Goal: Task Accomplishment & Management: Complete application form

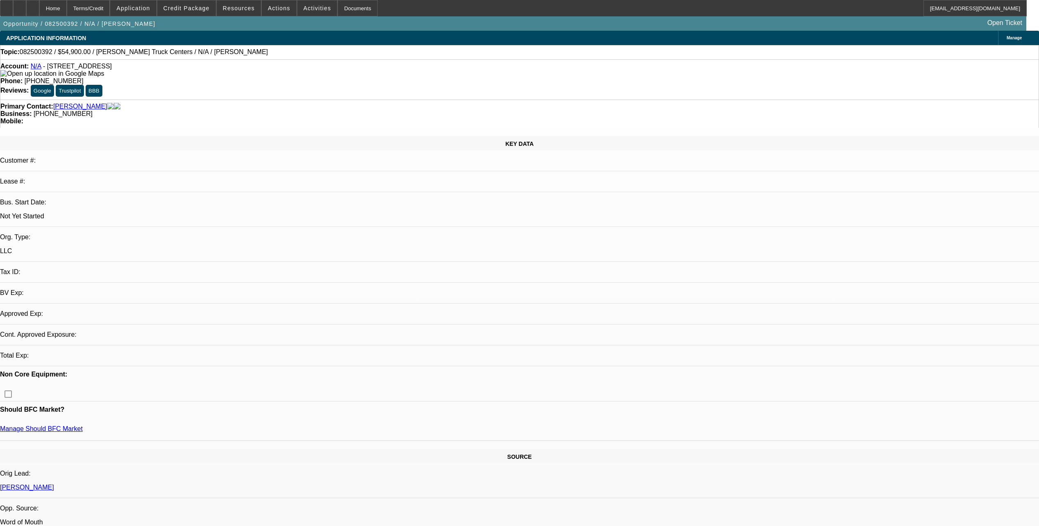
select select "0"
select select "2"
select select "0.1"
select select "1"
select select "2"
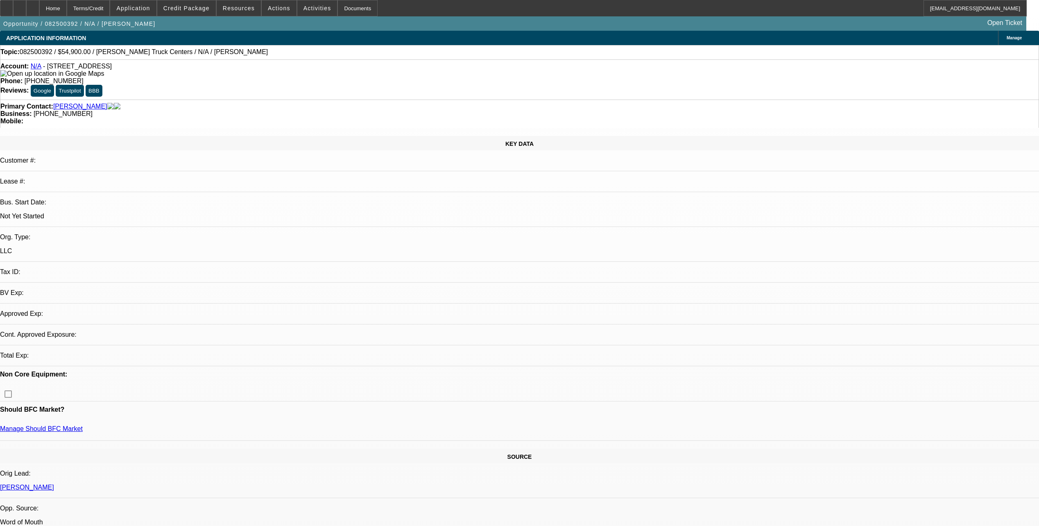
select select "4"
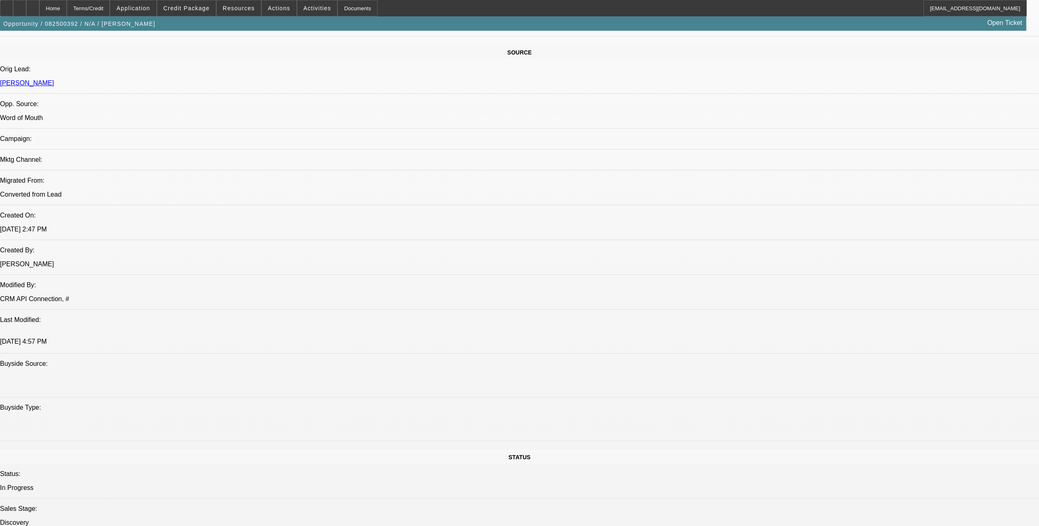
scroll to position [409, 0]
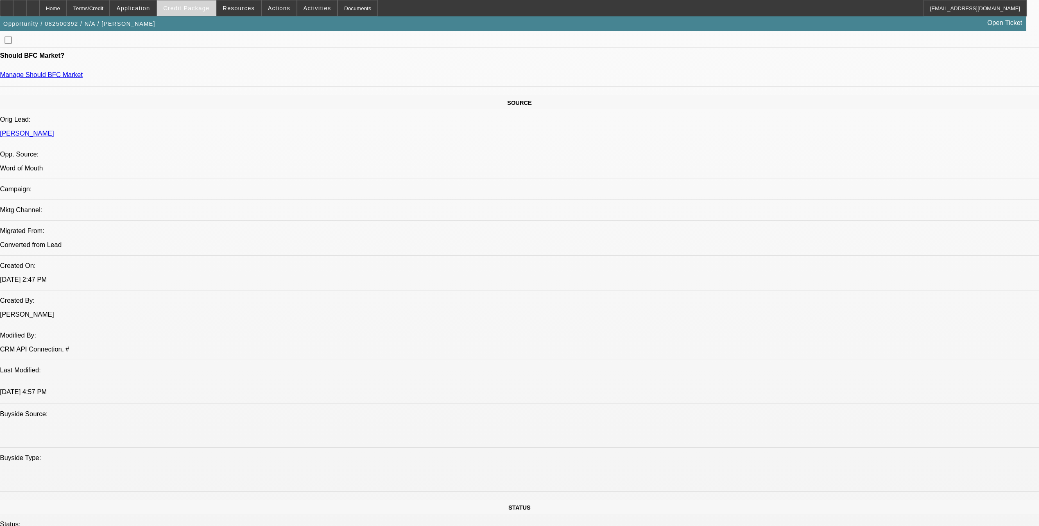
click at [210, 12] on span at bounding box center [186, 8] width 59 height 20
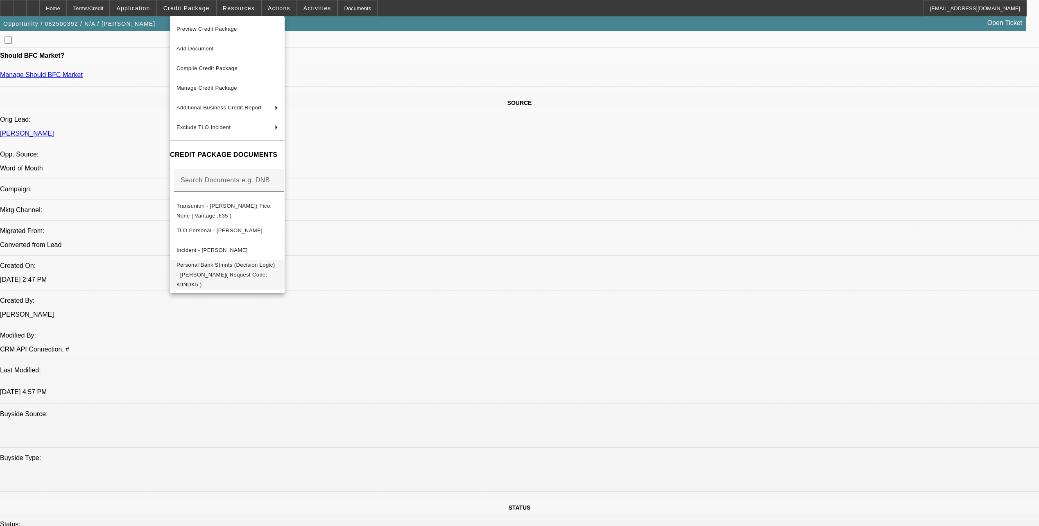
click at [285, 272] on button "Personal Bank Stmnts (Decision Logic) - [PERSON_NAME]( Request Code: K9NDK5 )" at bounding box center [227, 274] width 115 height 29
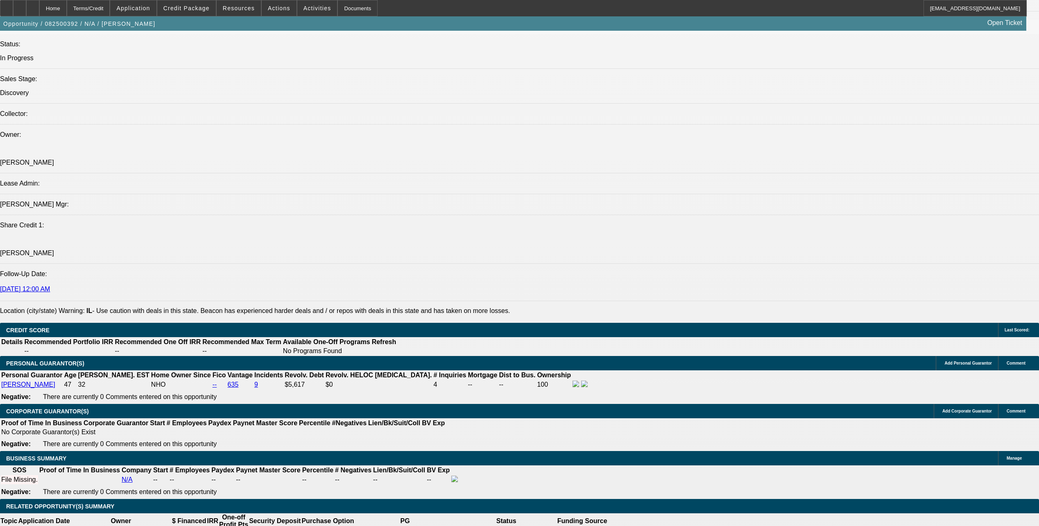
scroll to position [901, 0]
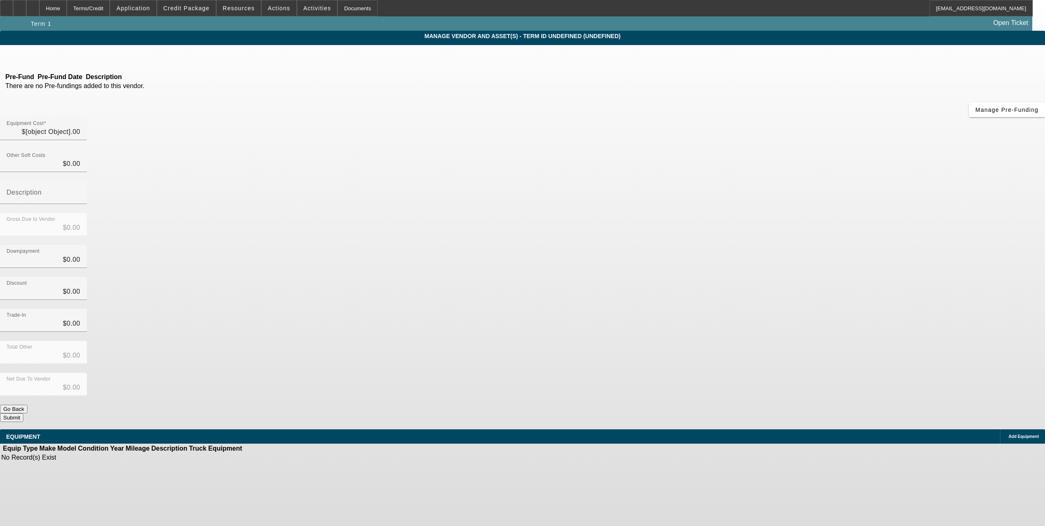
type input "$54,900.00"
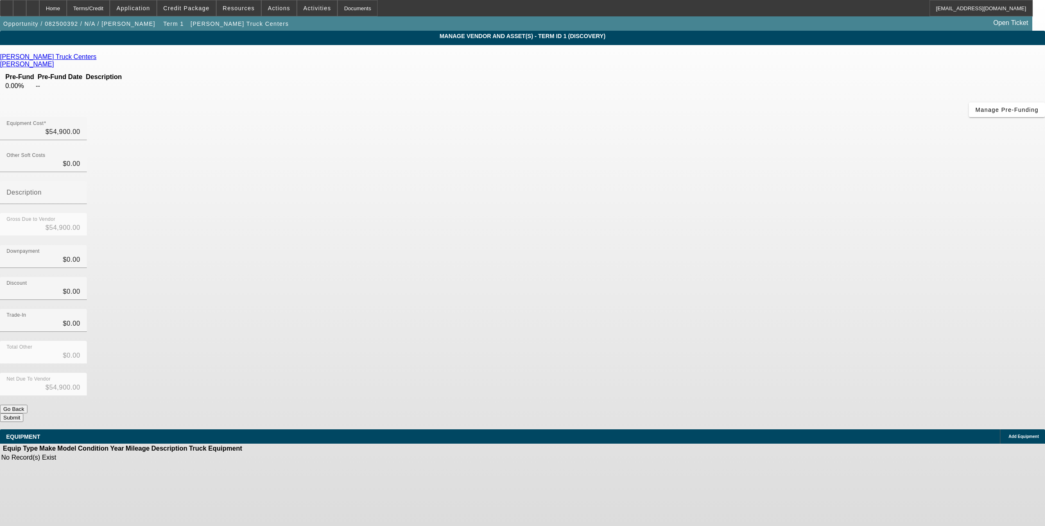
click at [1008, 434] on span "Add Equipment" at bounding box center [1023, 436] width 30 height 5
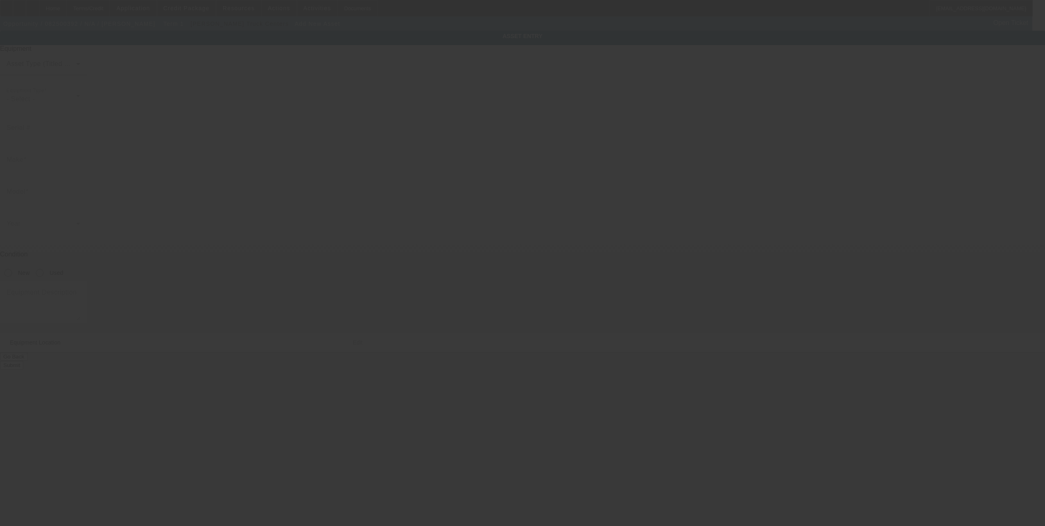
type input "[STREET_ADDRESS]"
type input "Dekalb"
type input "60115"
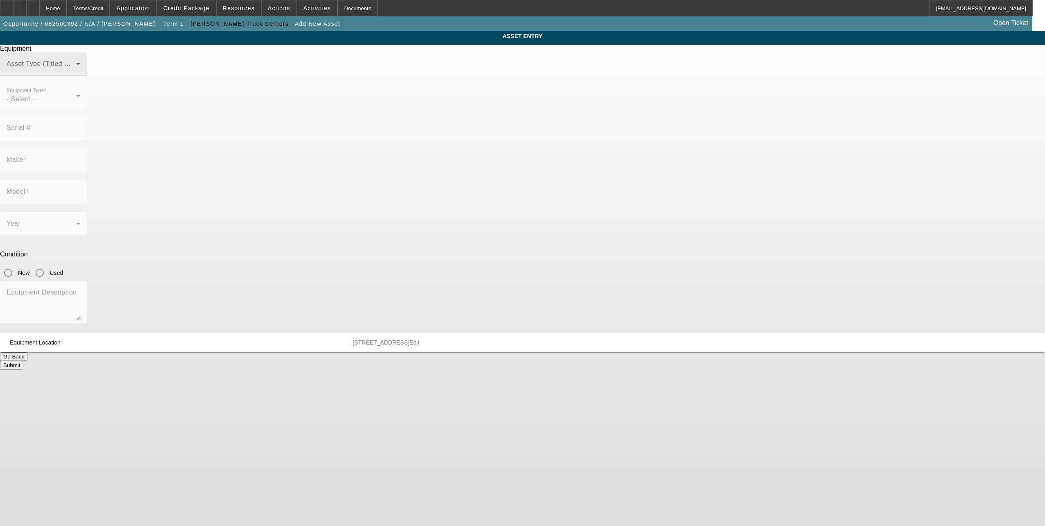
click at [80, 75] on div "Asset Type (Titled or Non-Titled)" at bounding box center [44, 63] width 74 height 23
click at [492, 131] on mat-option "Non Title Asset" at bounding box center [522, 124] width 226 height 20
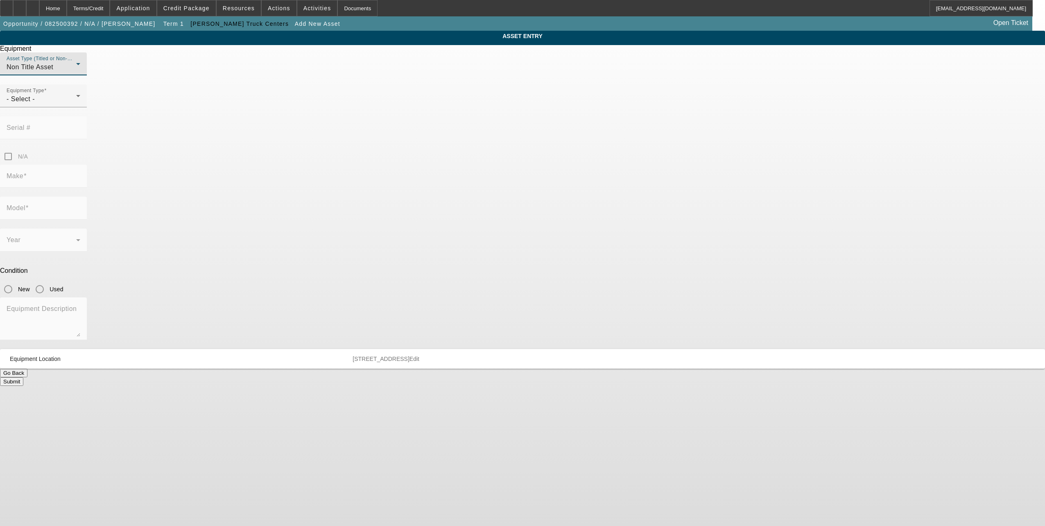
click at [76, 72] on div "Non Title Asset" at bounding box center [42, 67] width 70 height 10
click at [495, 141] on mat-option "Title Vehicle Asset" at bounding box center [522, 144] width 226 height 20
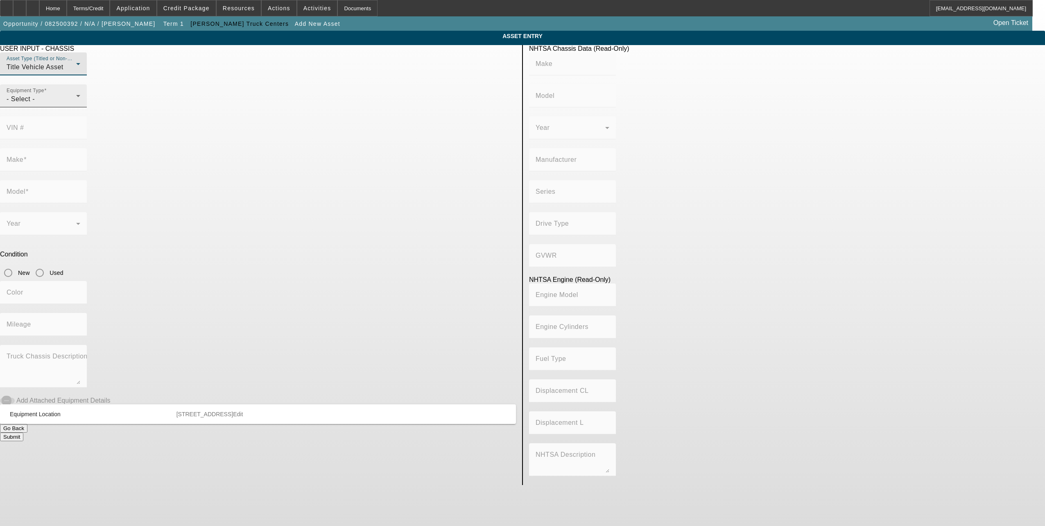
click at [76, 104] on div "- Select -" at bounding box center [42, 99] width 70 height 10
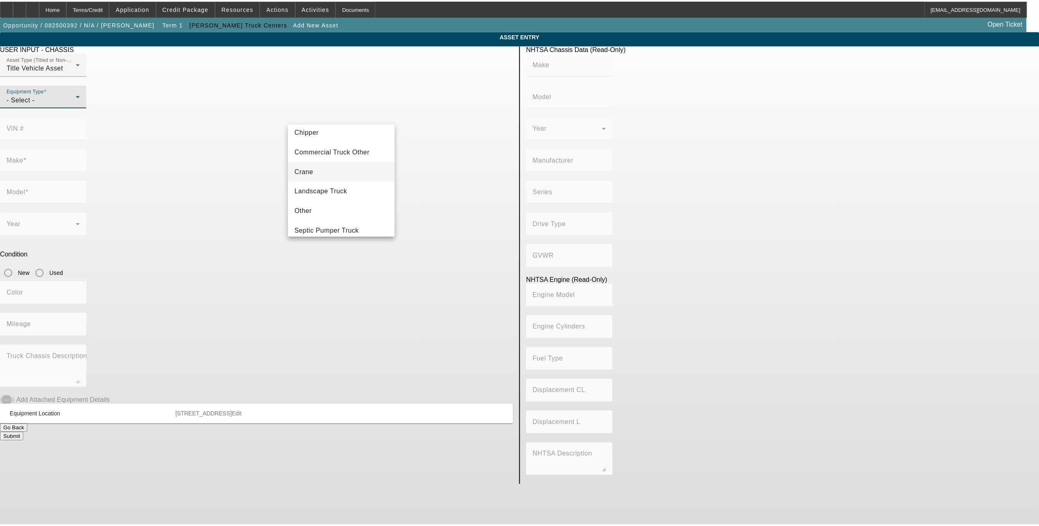
scroll to position [90, 0]
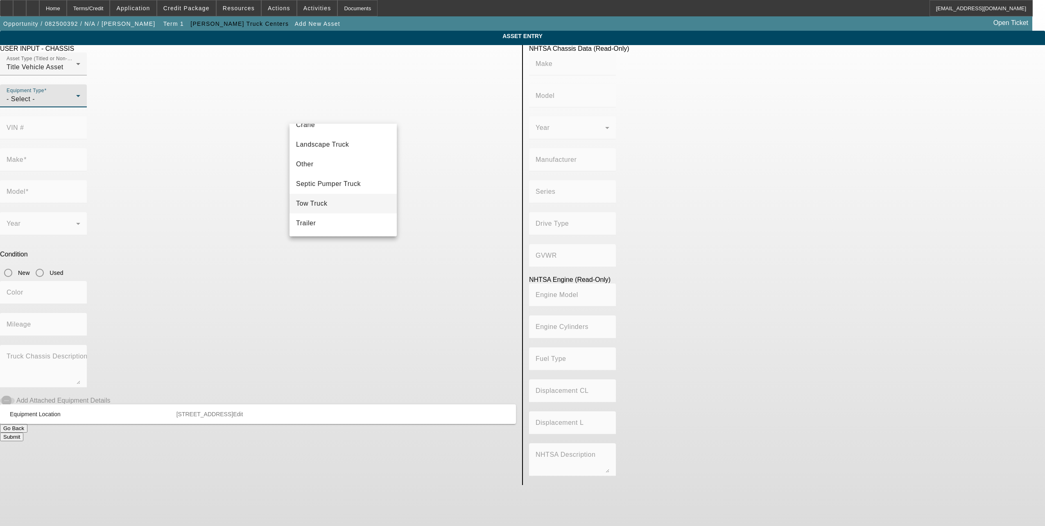
click at [355, 199] on mat-option "Tow Truck" at bounding box center [342, 204] width 107 height 20
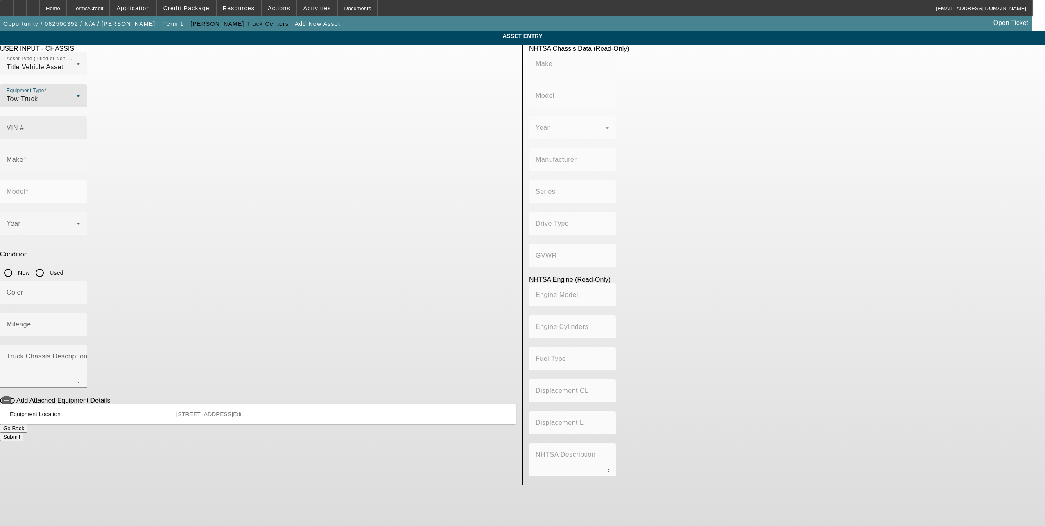
click at [80, 126] on input "VIN #" at bounding box center [44, 131] width 74 height 10
paste input "[US_VEHICLE_IDENTIFICATION_NUMBER]"
type input "[US_VEHICLE_IDENTIFICATION_NUMBER]"
type input "INTERNATIONAL"
type input "MA025"
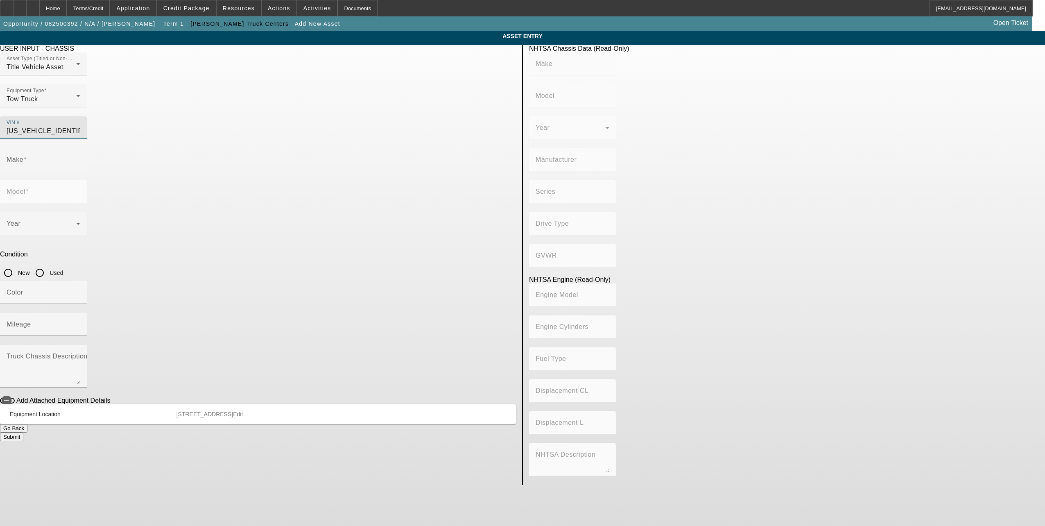
type input "BLUE DIAMOND TRUCK, S. DE [PERSON_NAME] DE C. V."
type input "DuraStar 4300"
type input "4x2"
type input "Class 6: 19,501 - 26,000 lb (8,845 - 11,794 kg)"
type input "ISB"
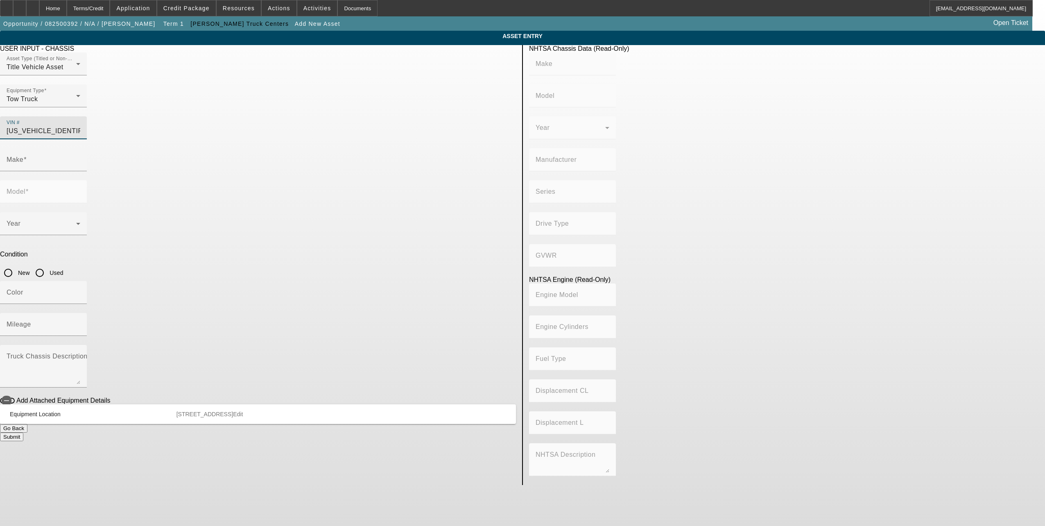
type input "6"
type input "Diesel"
type input "360.04009015892"
type input "5.9"
type input "[US_VEHICLE_IDENTIFICATION_NUMBER]"
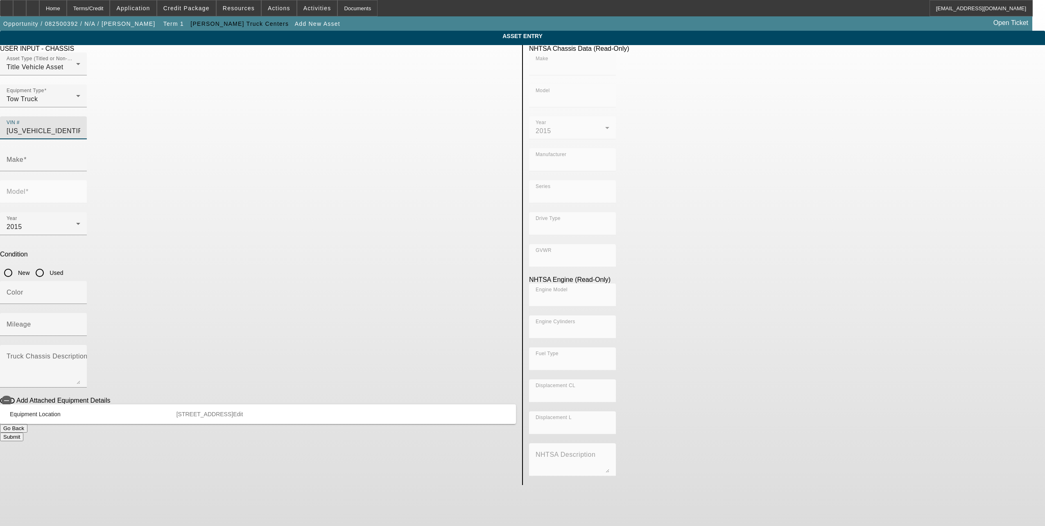
click at [48, 265] on input "Used" at bounding box center [40, 273] width 16 height 16
radio input "true"
type input "INTERNATIONAL"
type input "MA025"
type input "INTERNATIONAL"
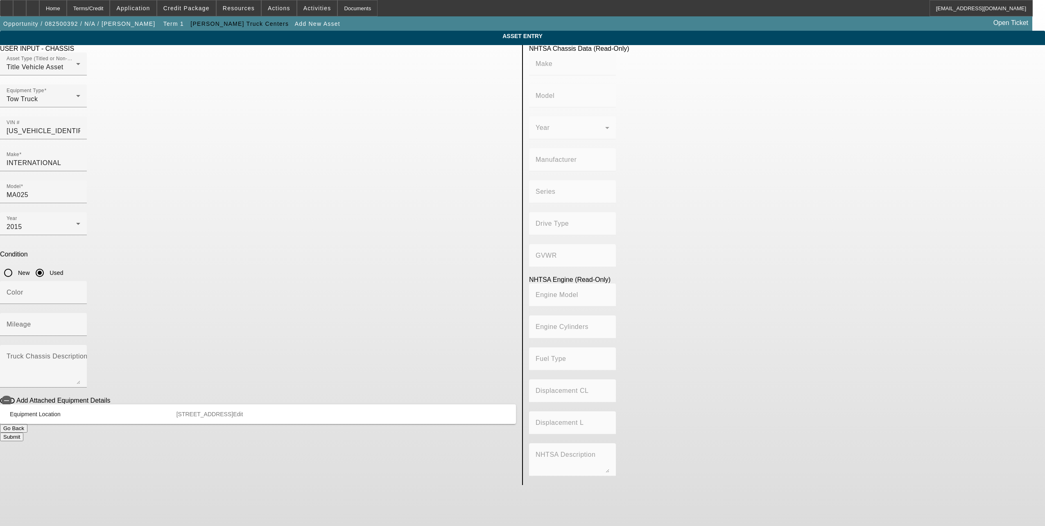
type input "MA025"
type input "BLUE DIAMOND TRUCK, S. DE [PERSON_NAME] DE C. V."
type input "DuraStar 4300"
type input "4x2"
type input "Class 6: 19,501 - 26,000 lb (8,845 - 11,794 kg)"
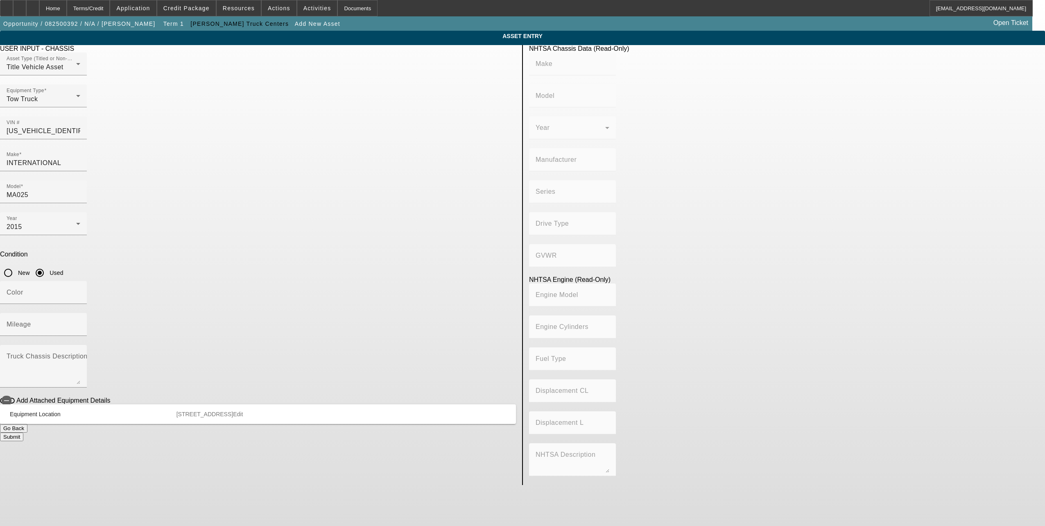
type input "ISB"
type input "6"
type input "Diesel"
type input "360.04009015892"
type input "5.9"
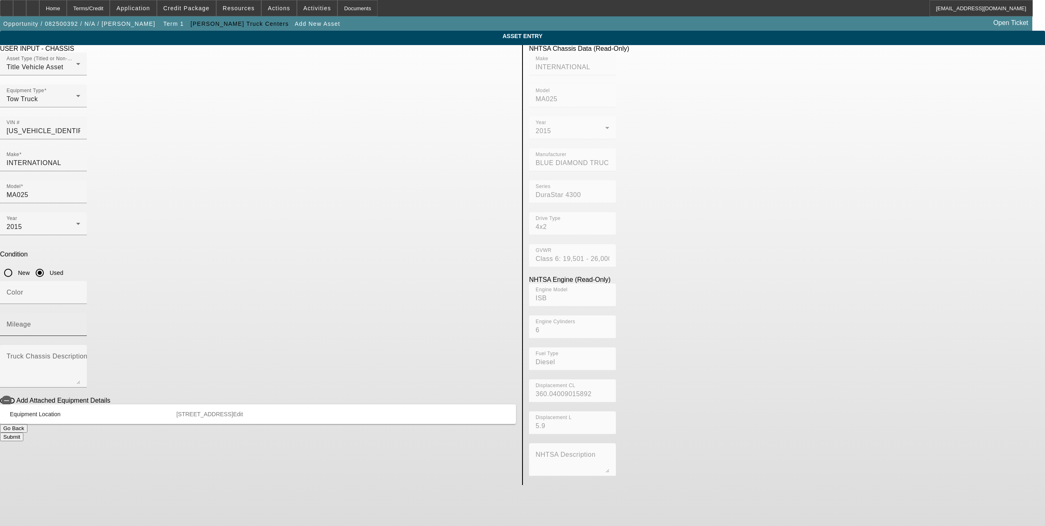
click at [80, 313] on div "Mileage" at bounding box center [44, 324] width 74 height 23
type input "82407"
click at [400, 212] on div "Year [DATE]" at bounding box center [258, 228] width 516 height 32
drag, startPoint x: 447, startPoint y: 144, endPoint x: 300, endPoint y: 127, distance: 147.5
click at [300, 127] on div "USER INPUT - CHASSIS Asset Type (Titled or Non-Titled) Title Vehicle Asset Equi…" at bounding box center [258, 265] width 528 height 440
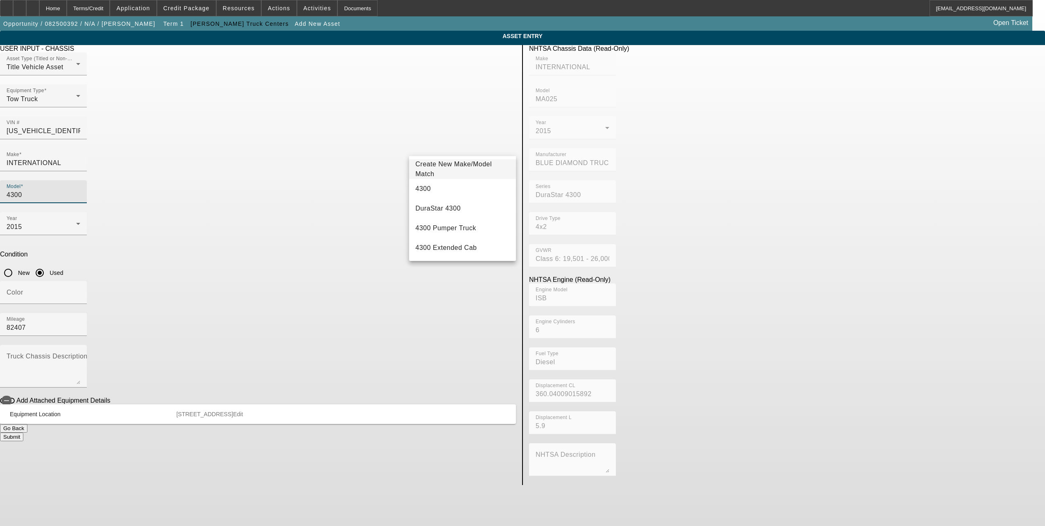
type input "4300"
click at [23, 432] on button "Submit" at bounding box center [11, 436] width 23 height 9
click at [80, 190] on input "4300" at bounding box center [44, 195] width 74 height 10
click at [452, 187] on mat-option "4300" at bounding box center [462, 189] width 107 height 20
click at [23, 432] on button "Submit" at bounding box center [11, 436] width 23 height 9
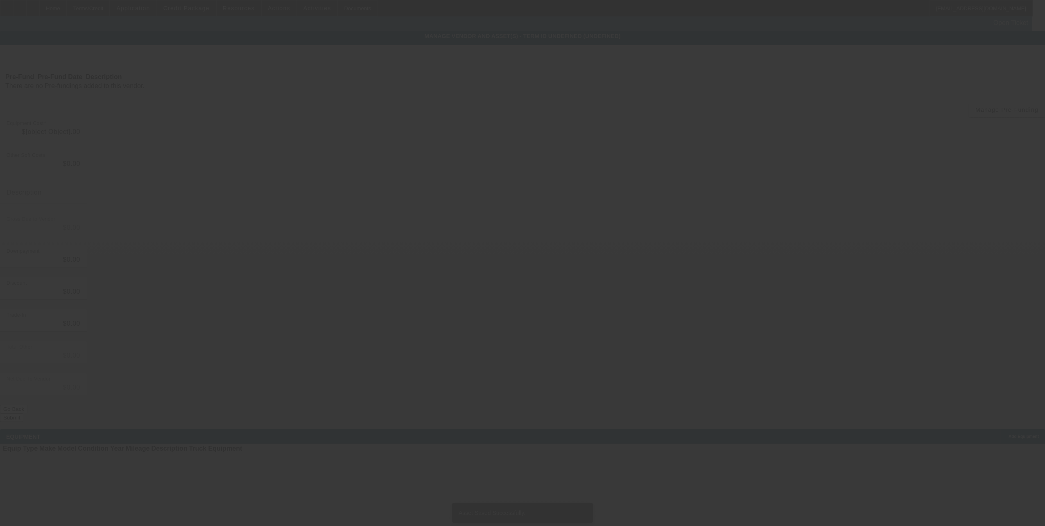
type input "$54,900.00"
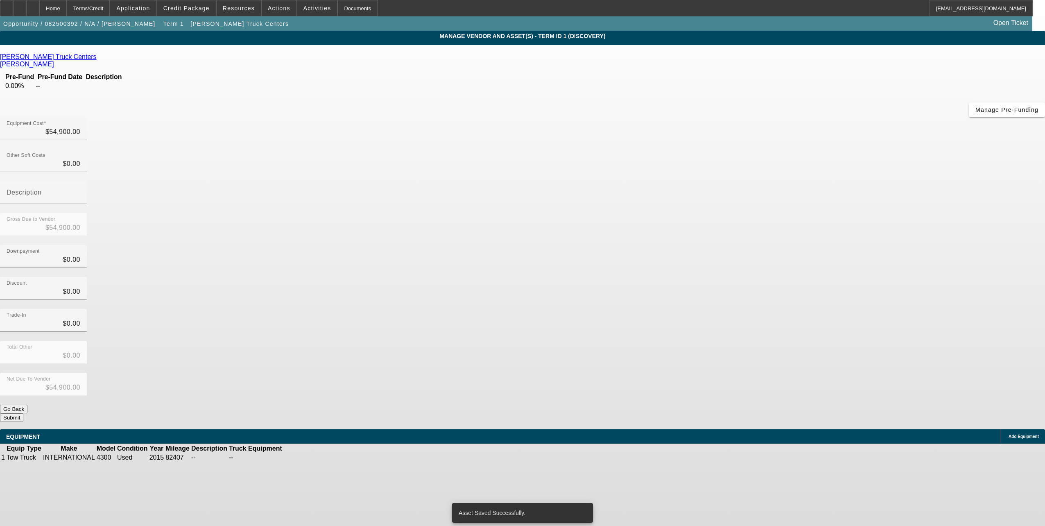
click at [23, 413] on button "Submit" at bounding box center [11, 417] width 23 height 9
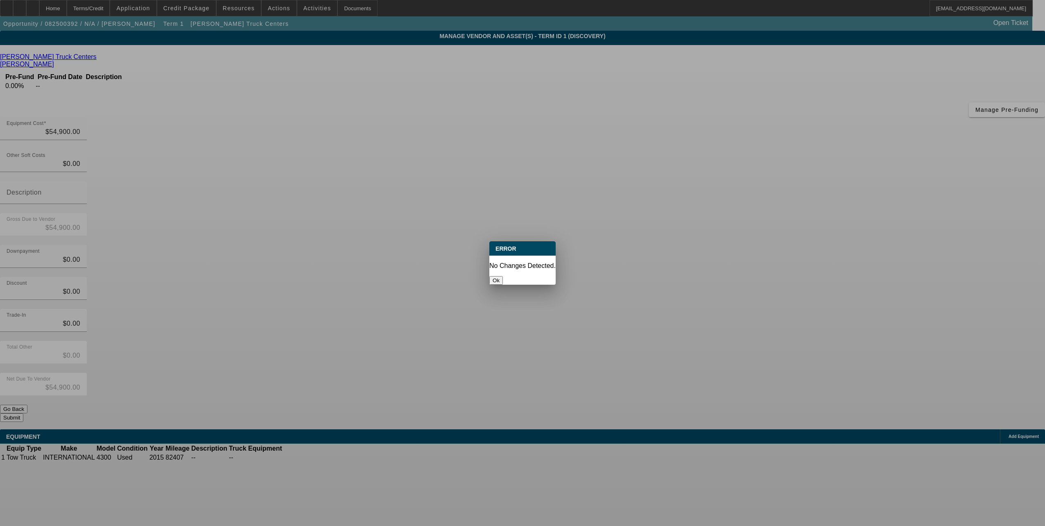
click at [530, 276] on div "Ok" at bounding box center [522, 280] width 66 height 9
drag, startPoint x: 530, startPoint y: 265, endPoint x: 521, endPoint y: 269, distance: 9.5
click at [503, 276] on button "Ok" at bounding box center [496, 280] width 14 height 9
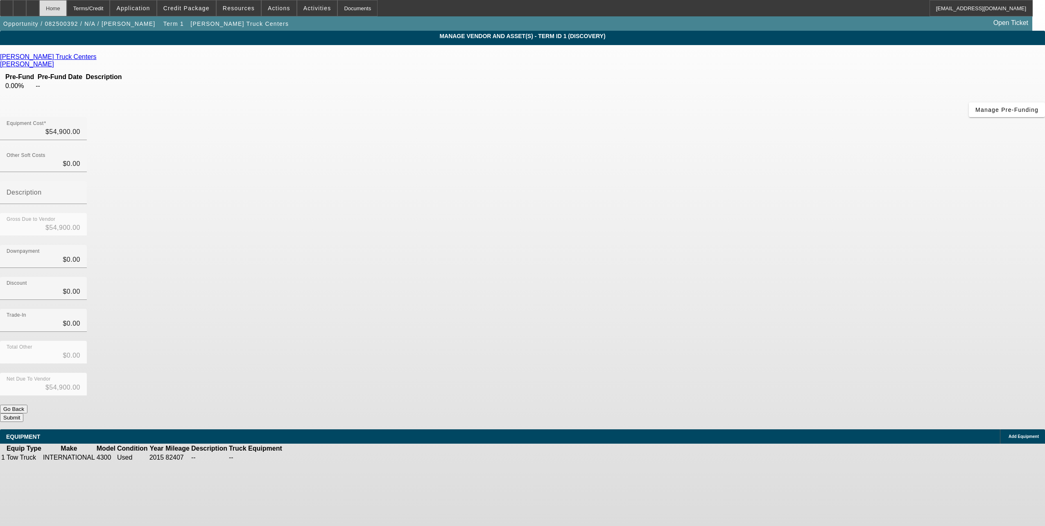
click at [67, 7] on div "Home" at bounding box center [52, 8] width 27 height 16
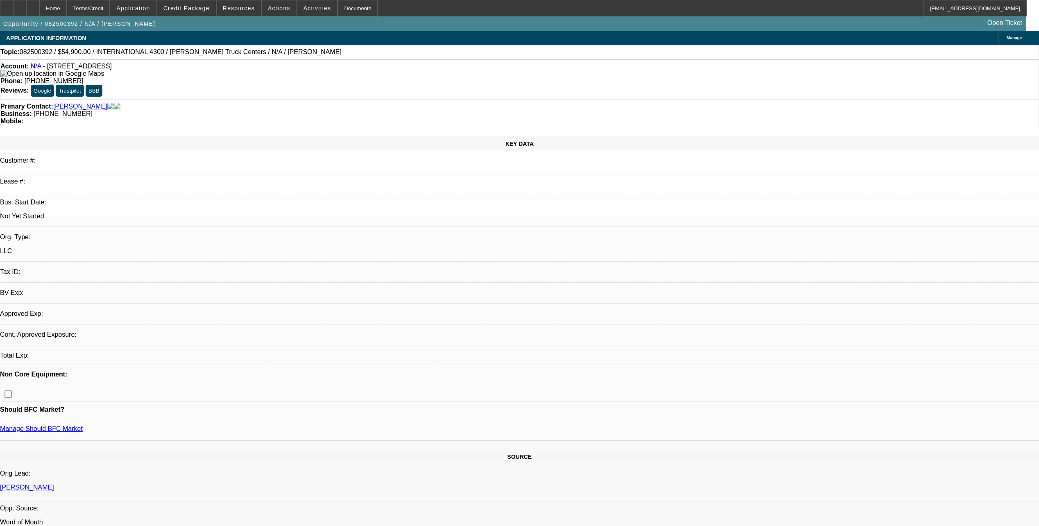
select select "0"
select select "2"
select select "0.1"
select select "4"
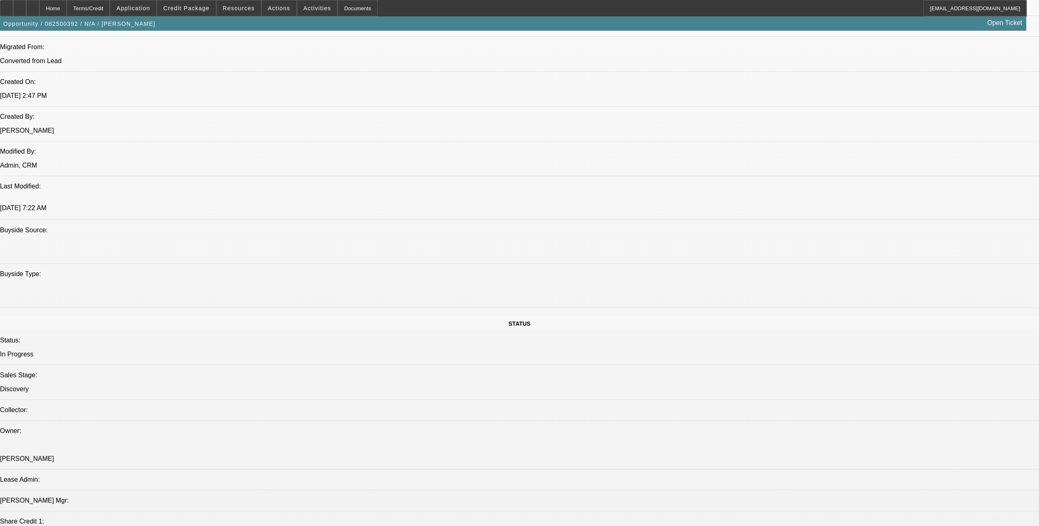
scroll to position [532, 0]
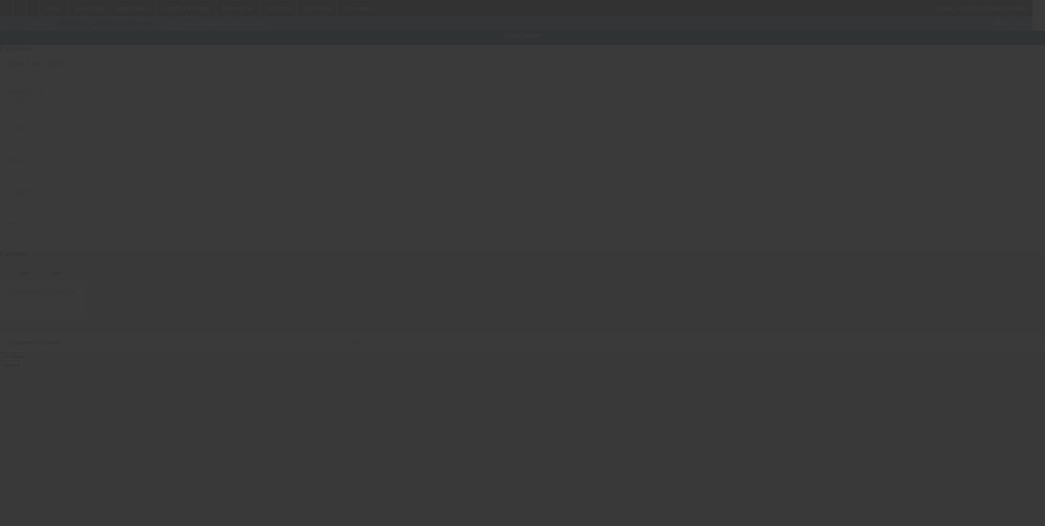
type input "[US_VEHICLE_IDENTIFICATION_NUMBER]"
type input "iNTERNATIONAL"
type input "4300"
radio input "true"
type input "[STREET_ADDRESS]"
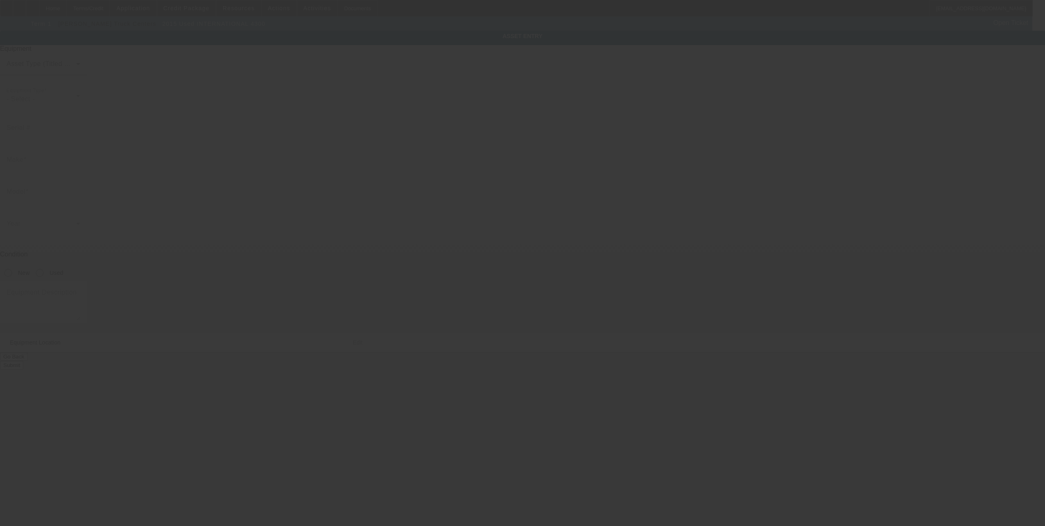
type input "Dekalb"
type input "60115"
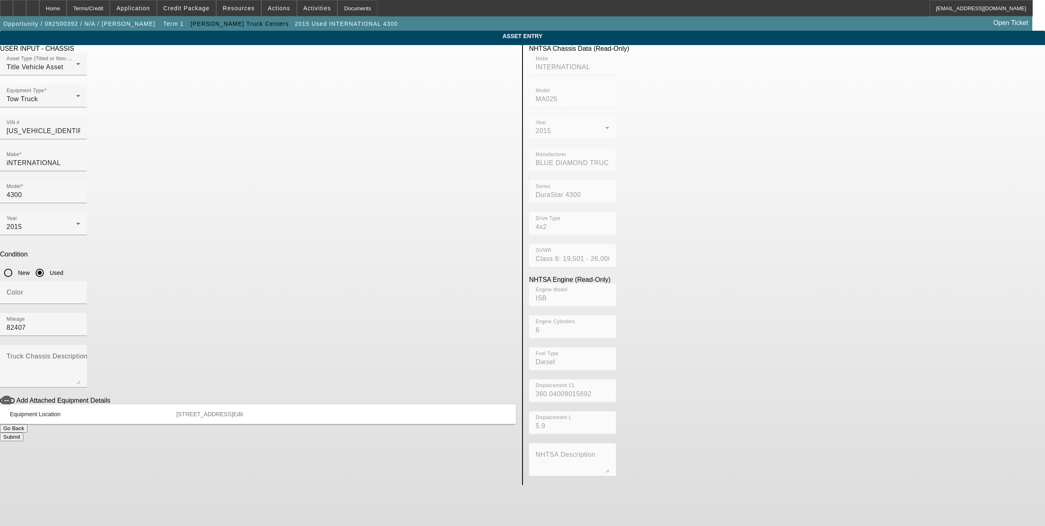
click at [23, 432] on button "Submit" at bounding box center [11, 436] width 23 height 9
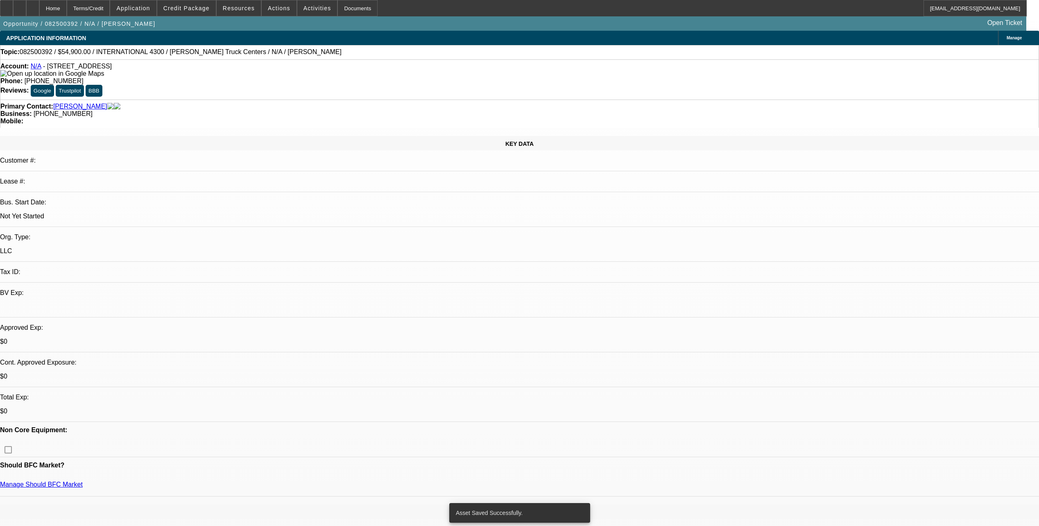
select select "0"
select select "2"
select select "0.1"
select select "4"
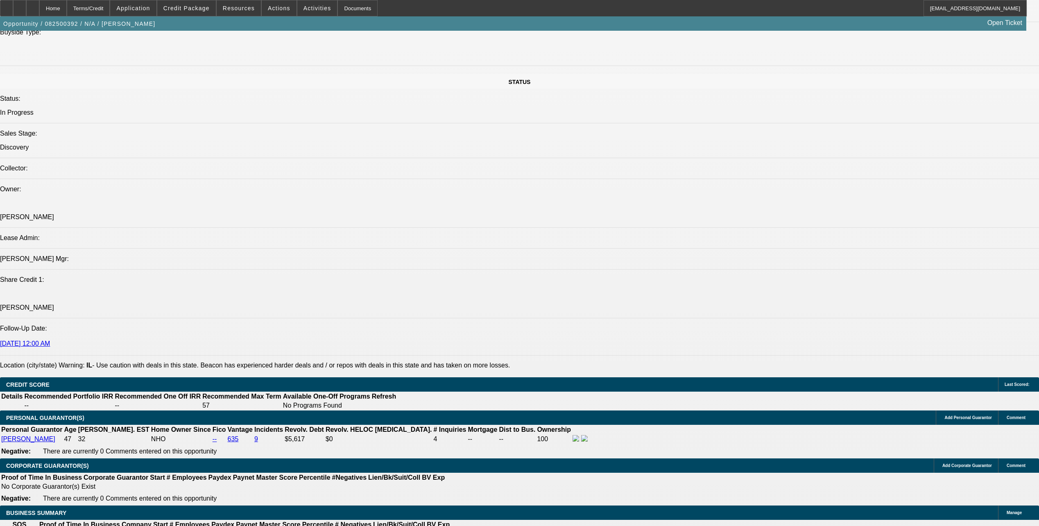
scroll to position [901, 0]
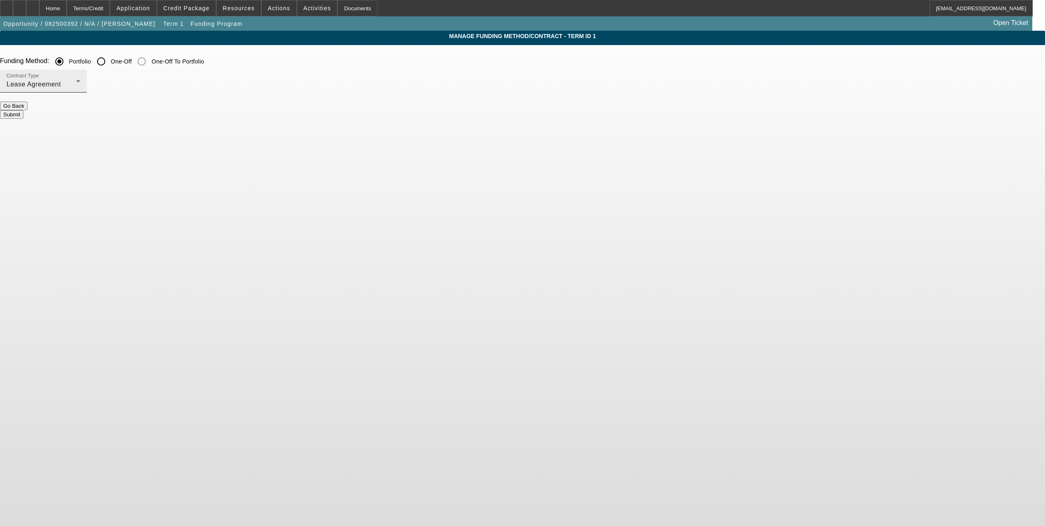
click at [80, 79] on div "Contract Type Lease Agreement" at bounding box center [44, 81] width 74 height 23
click at [370, 127] on span "Equipment Finance Agreement" at bounding box center [343, 126] width 94 height 20
click at [109, 63] on input "One-Off" at bounding box center [101, 61] width 16 height 16
radio input "true"
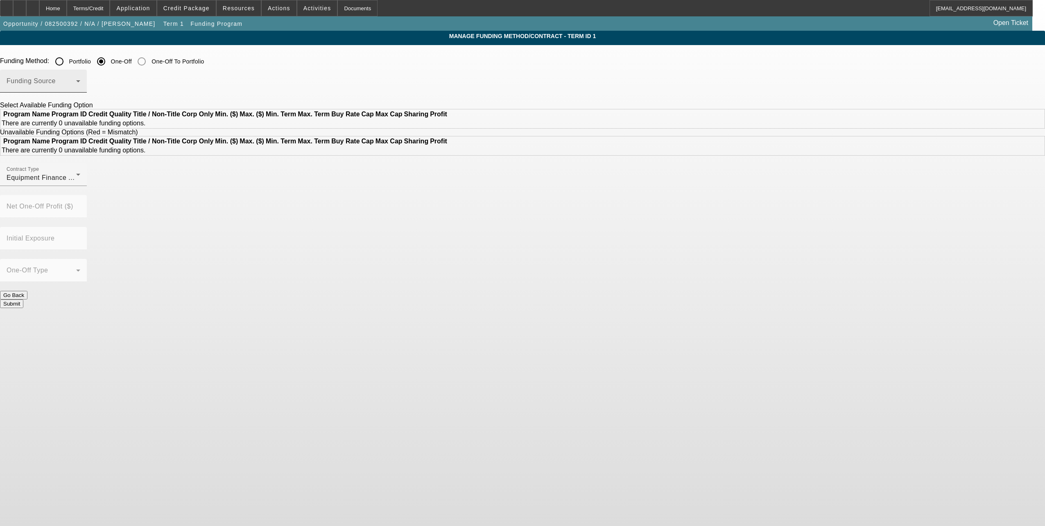
click at [76, 81] on span at bounding box center [42, 84] width 70 height 10
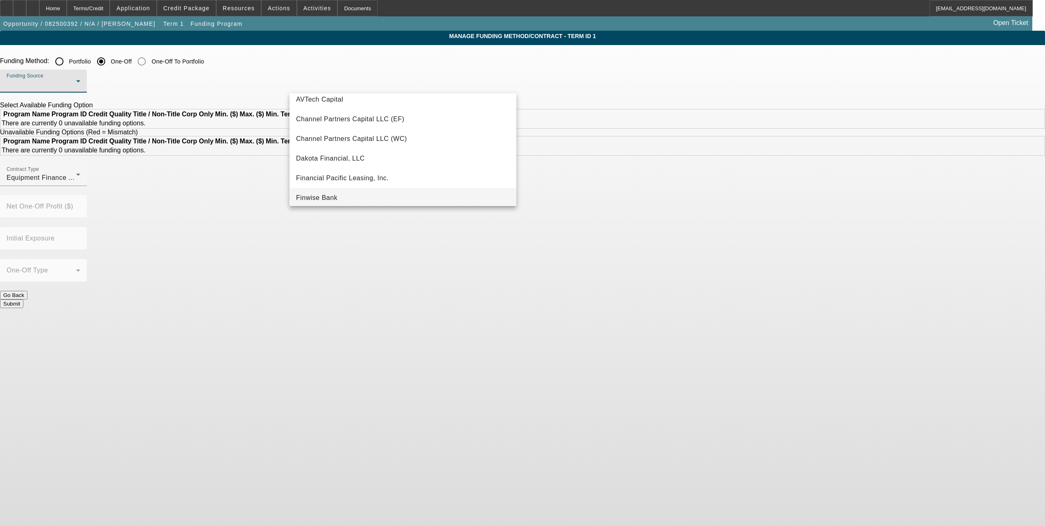
scroll to position [41, 0]
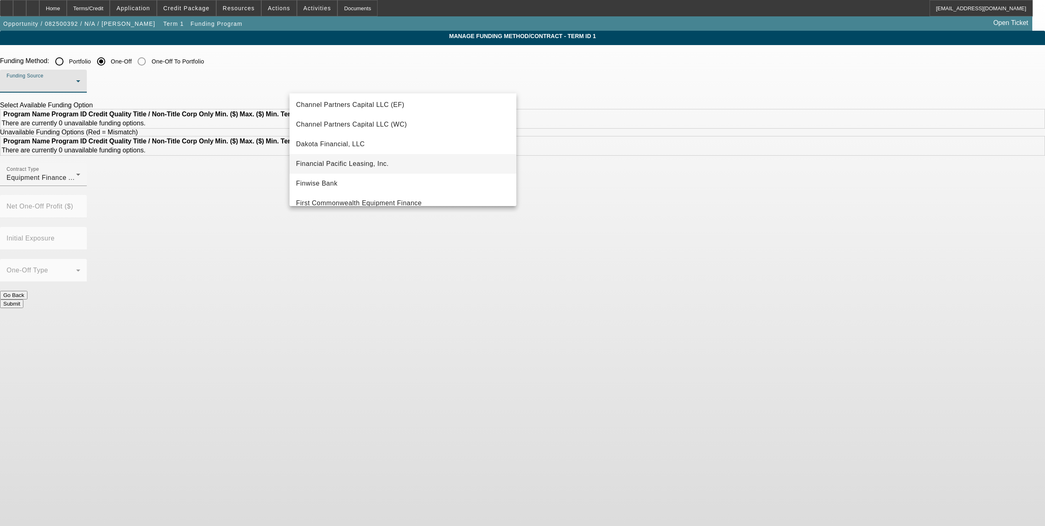
click at [402, 166] on mat-option "Financial Pacific Leasing, Inc." at bounding box center [402, 164] width 227 height 20
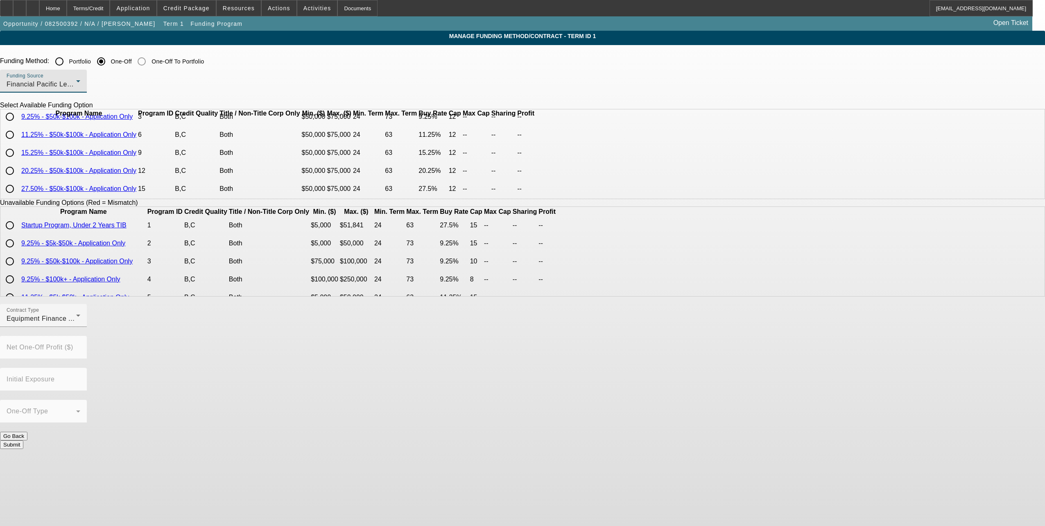
scroll to position [0, 0]
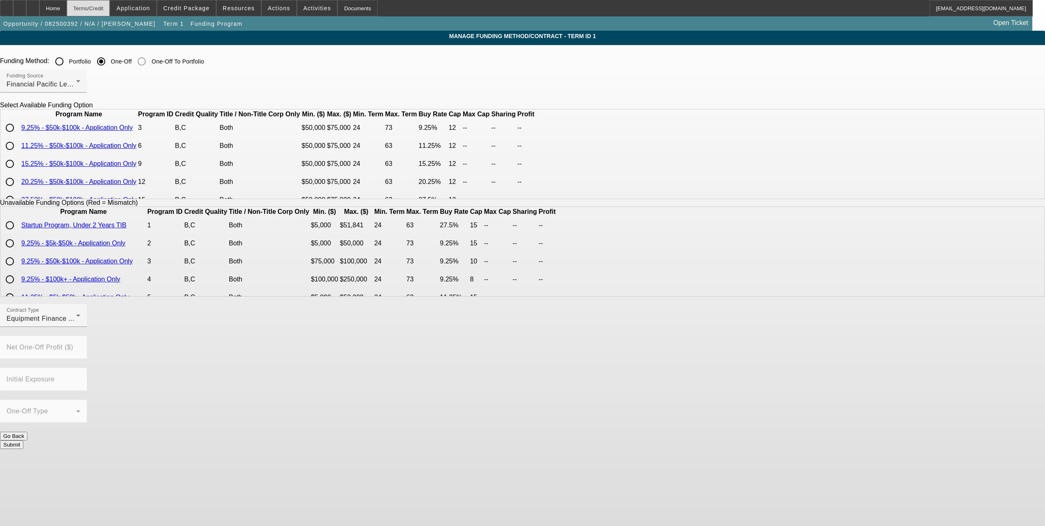
click at [110, 11] on div "Terms/Credit" at bounding box center [88, 8] width 43 height 16
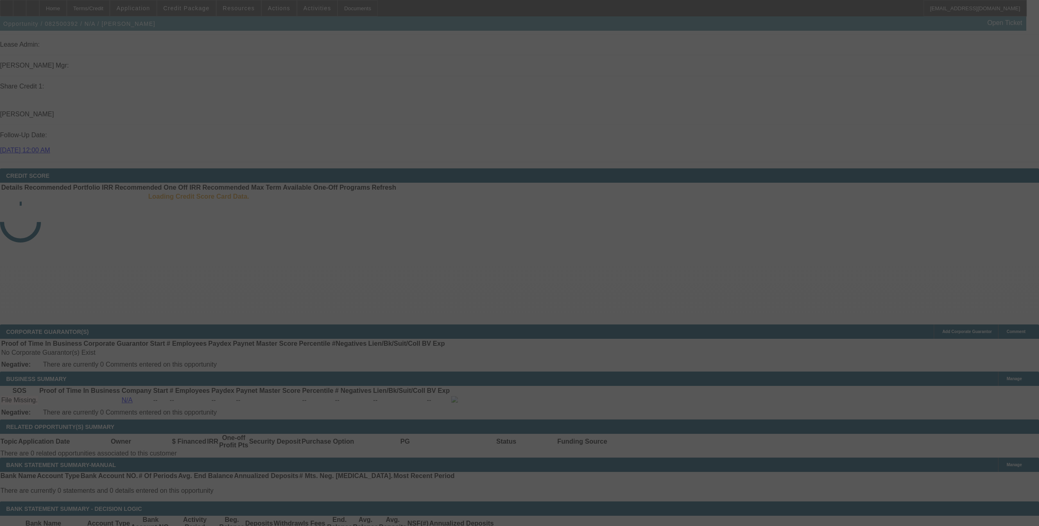
scroll to position [1049, 0]
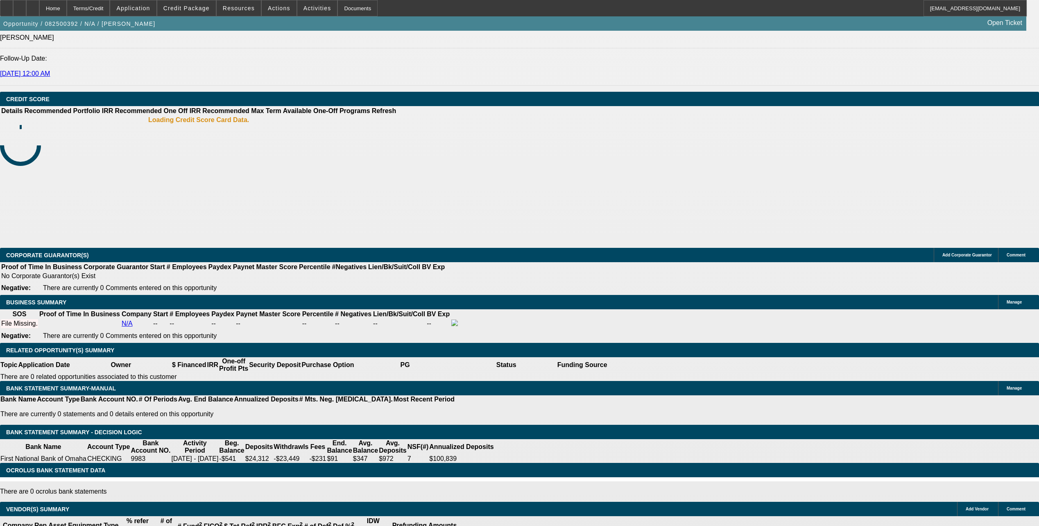
select select "0"
select select "2"
select select "0.1"
select select "4"
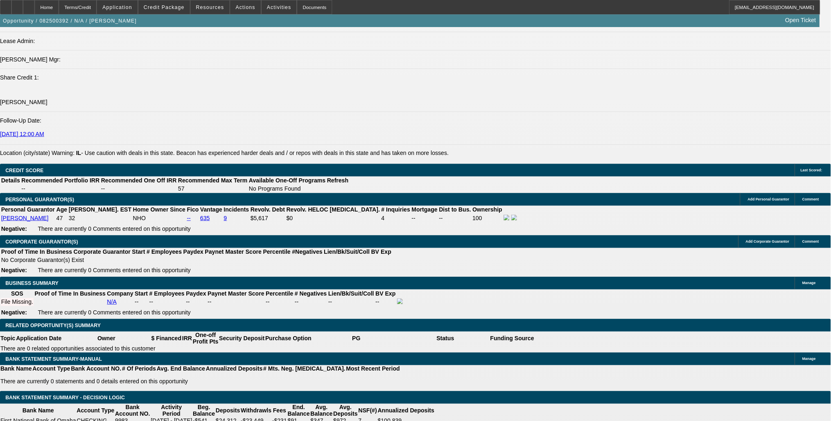
scroll to position [1026, 0]
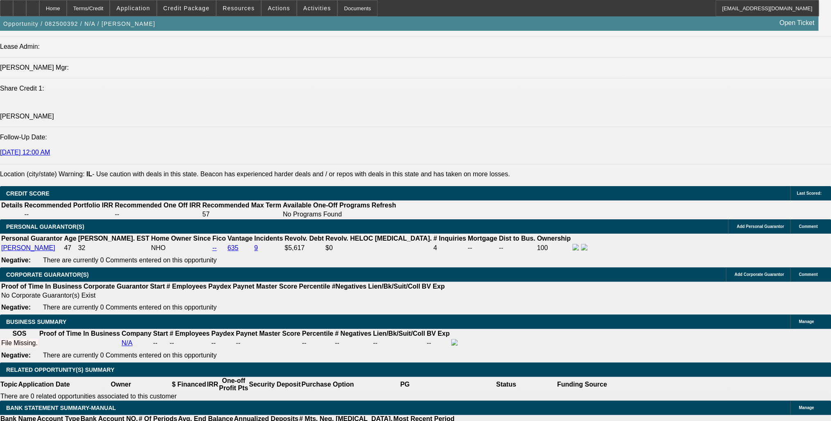
drag, startPoint x: 960, startPoint y: 2, endPoint x: 537, endPoint y: 116, distance: 437.7
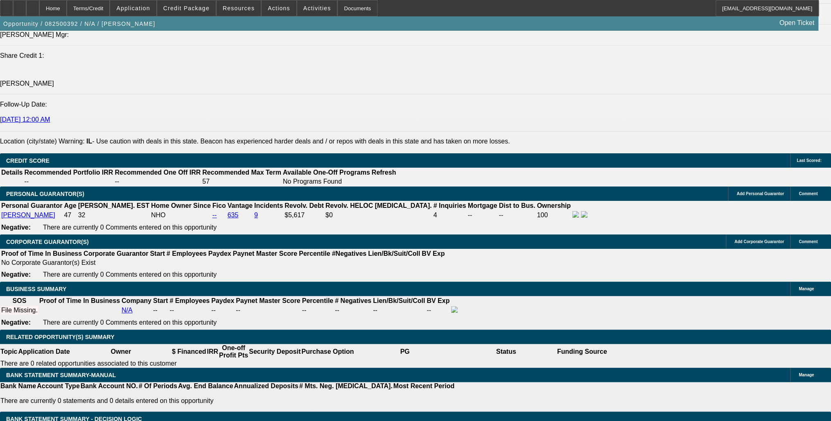
type input "$4,000.00"
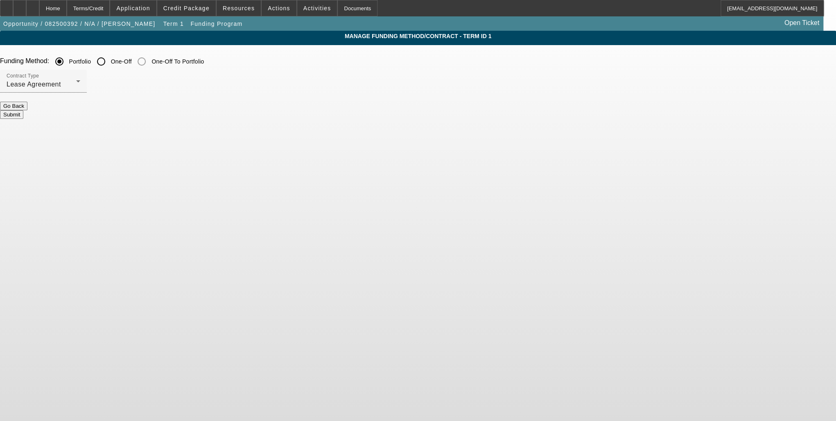
click at [109, 68] on input "One-Off" at bounding box center [101, 61] width 16 height 16
radio input "true"
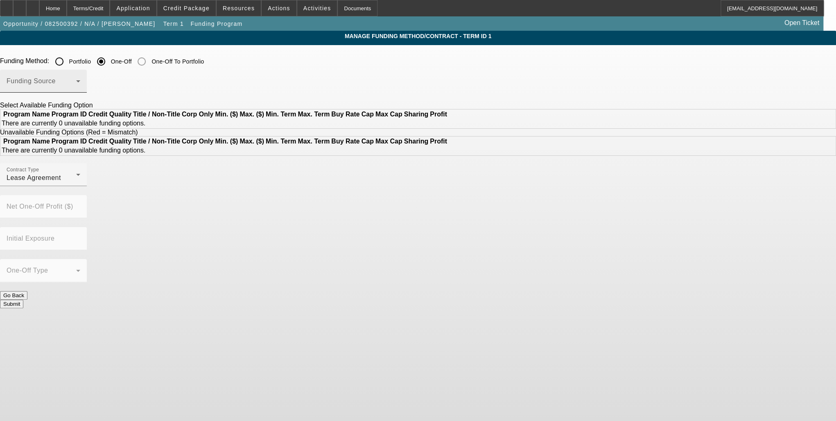
click at [80, 75] on div "Funding Source" at bounding box center [44, 81] width 74 height 23
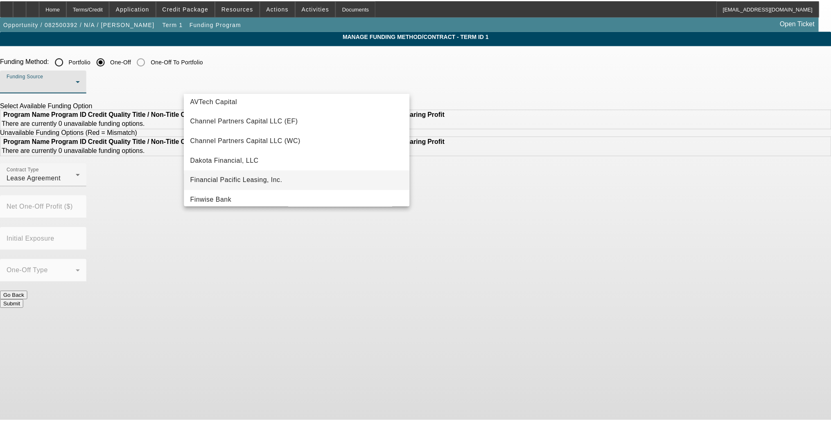
scroll to position [66, 0]
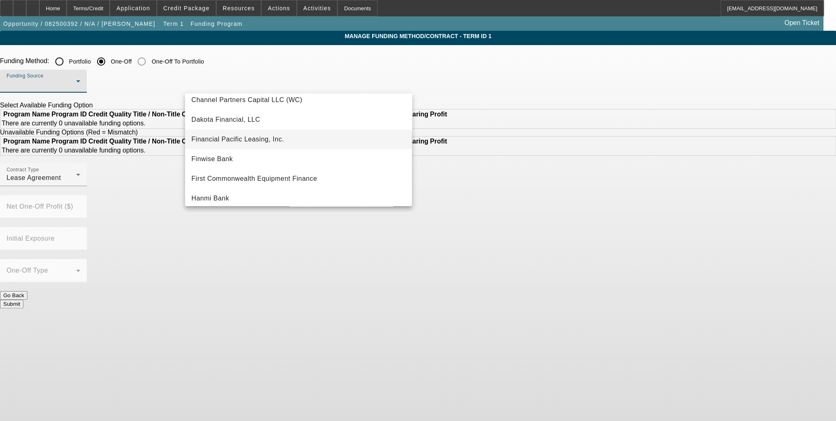
click at [291, 142] on mat-option "Financial Pacific Leasing, Inc." at bounding box center [298, 139] width 227 height 20
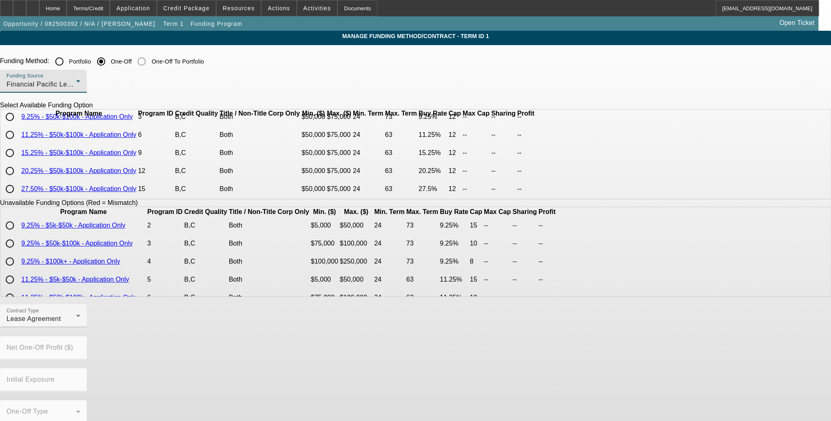
scroll to position [0, 0]
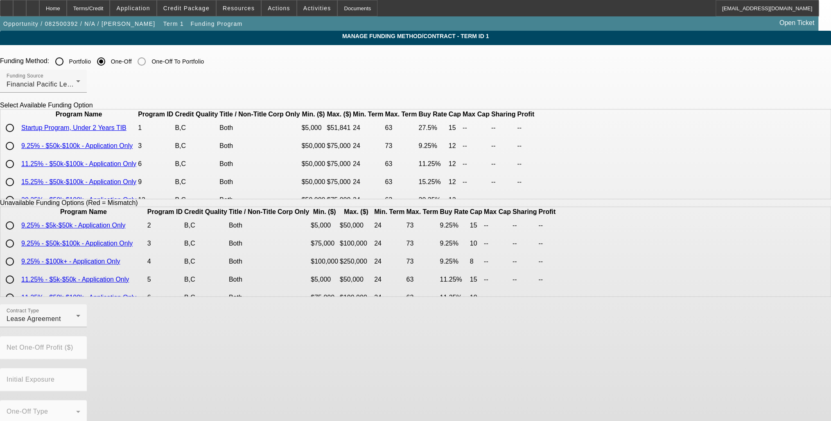
click at [18, 136] on input "radio" at bounding box center [10, 128] width 16 height 16
radio input "true"
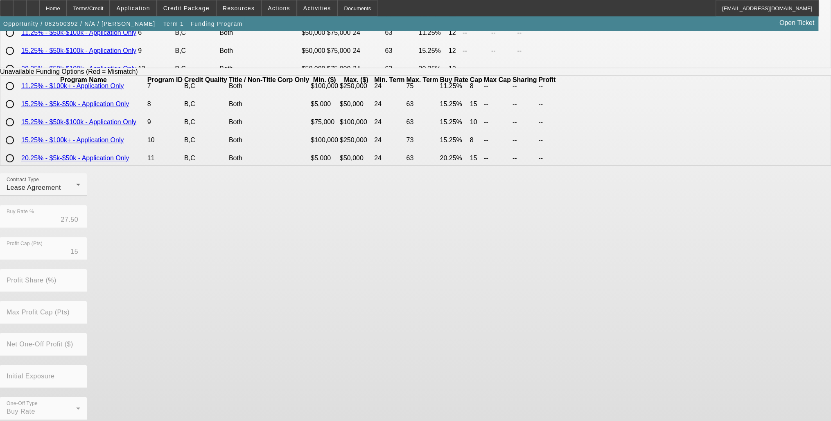
scroll to position [139, 0]
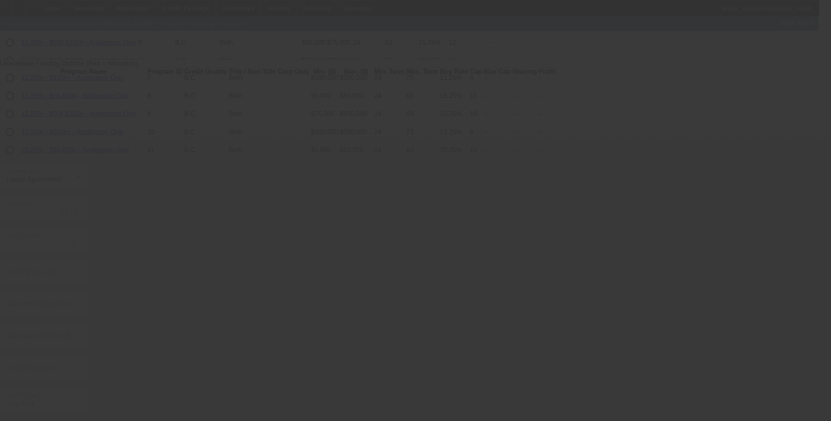
radio input "true"
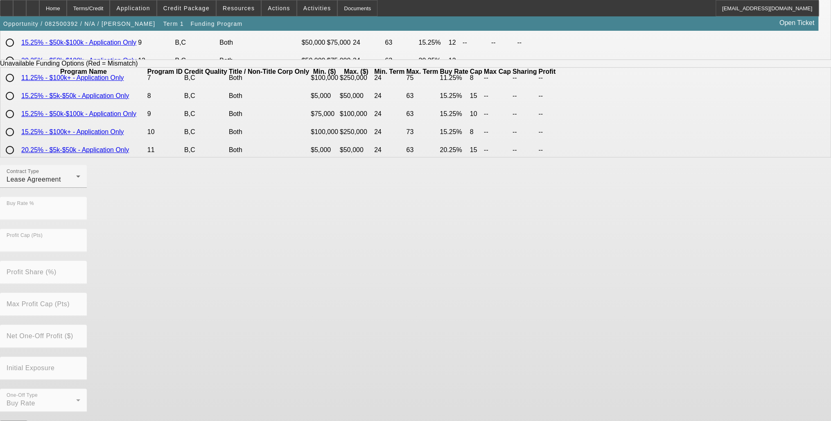
scroll to position [0, 0]
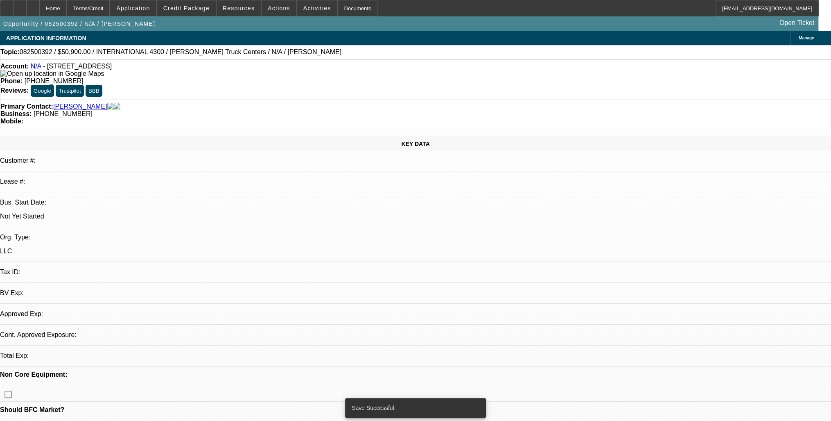
select select "0"
select select "2"
select select "0.1"
select select "4"
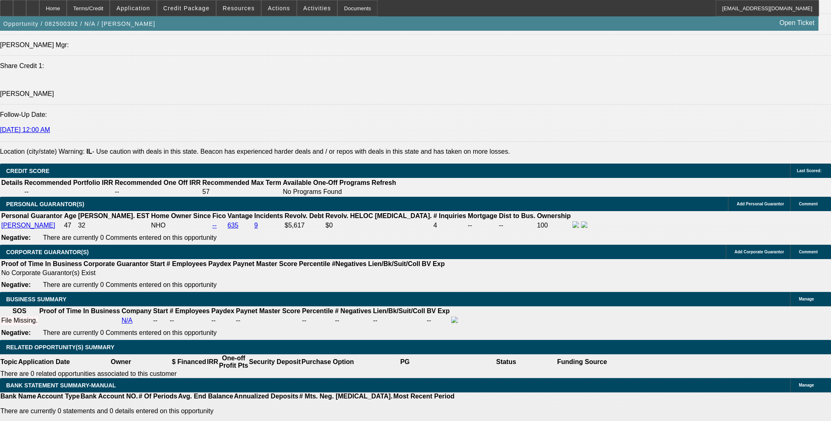
scroll to position [1048, 0]
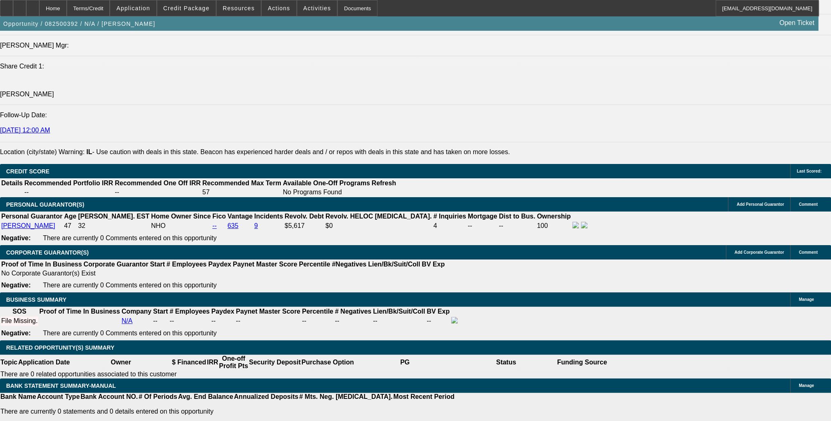
type input "48"
type input "3"
type input "$1,126.64"
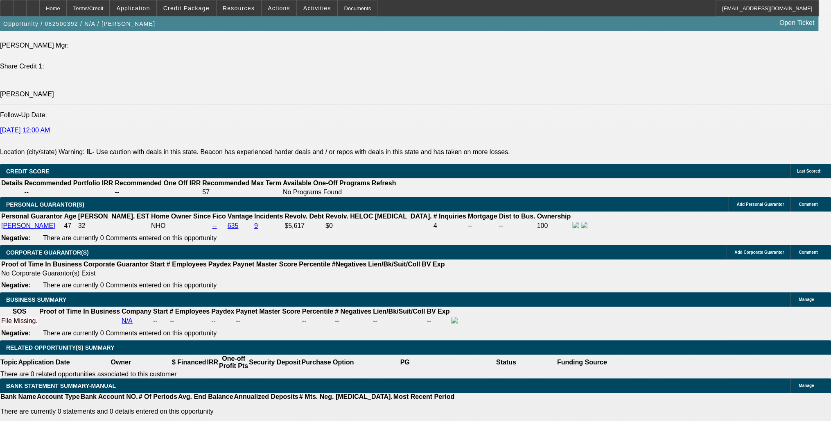
type input "$2,253.28"
type input "37"
type input "$2,045.60"
type input "$4,091.20"
type input "37"
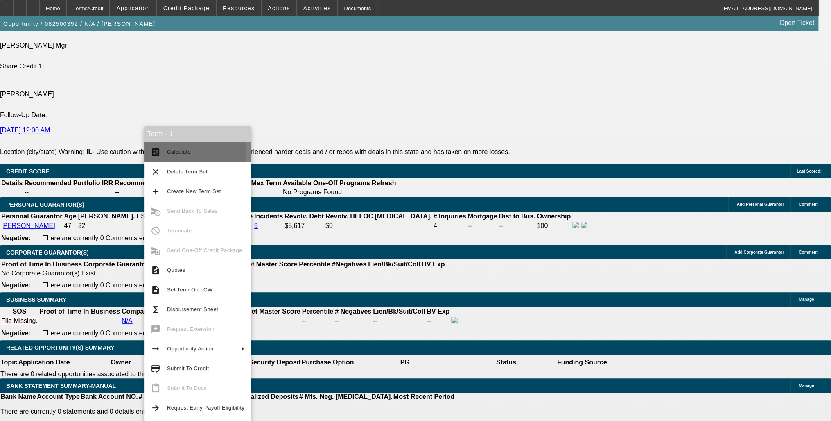
click at [165, 152] on button "calculate Calculate" at bounding box center [197, 152] width 107 height 20
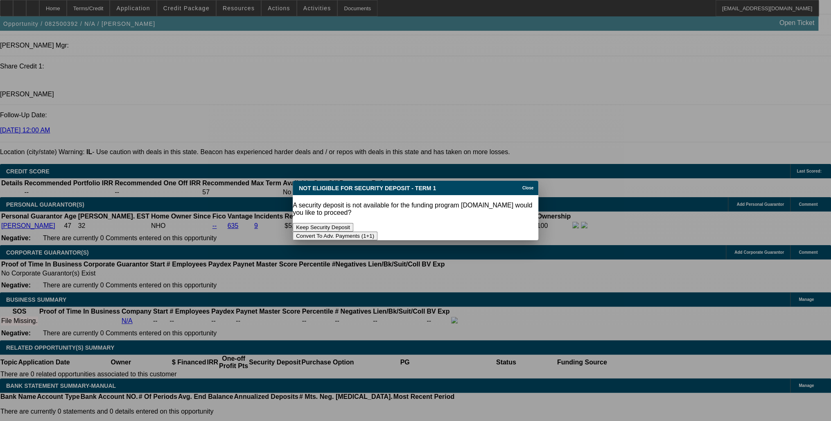
click at [378, 231] on button "Convert To Adv. Payments (1+1)" at bounding box center [335, 235] width 85 height 9
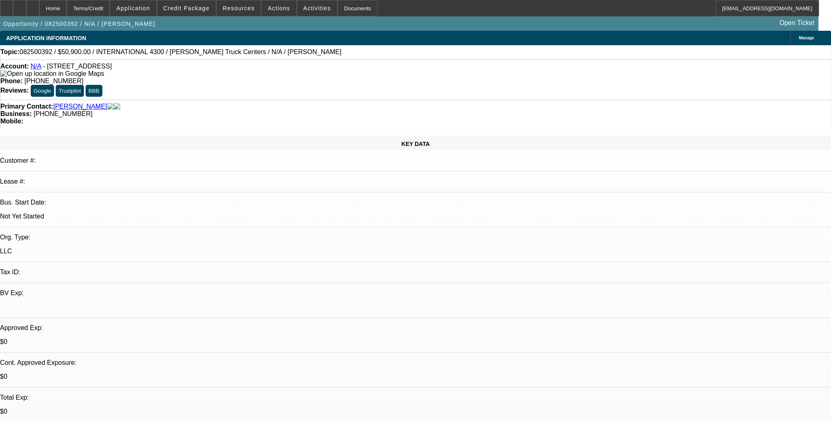
scroll to position [1048, 0]
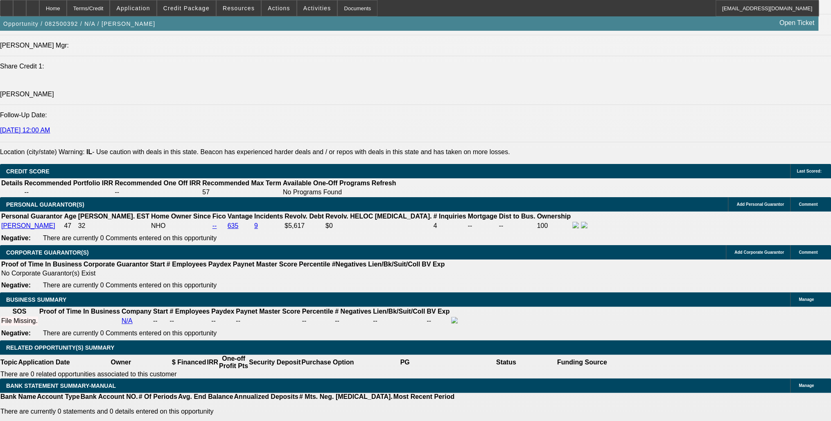
type input "$0.00"
select select "0"
select select "1"
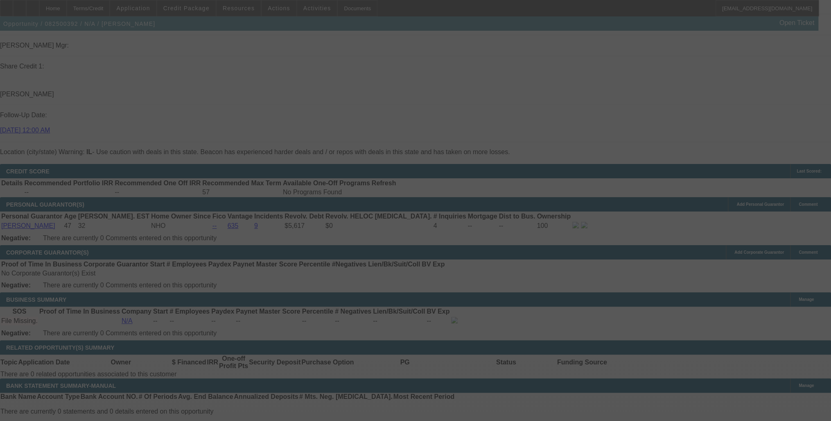
select select "0"
select select "0.1"
select select "4"
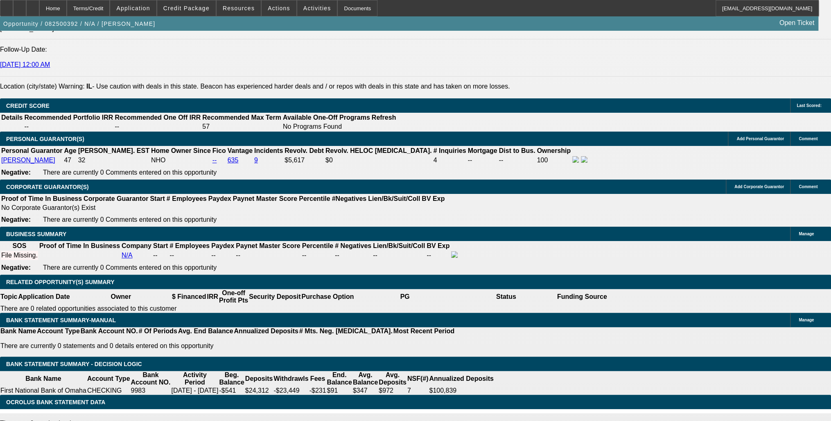
scroll to position [1081, 0]
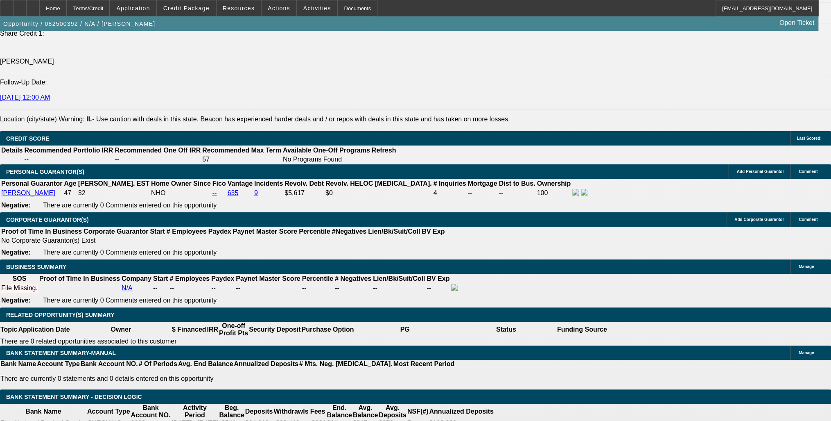
type input "2"
type input "UNKNOWN"
type input "$1,104.28"
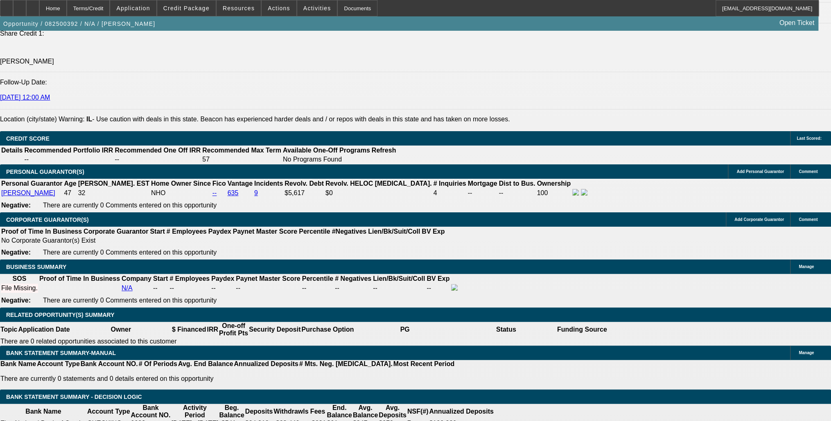
type input "27"
type input "$1,744.97"
type input "27"
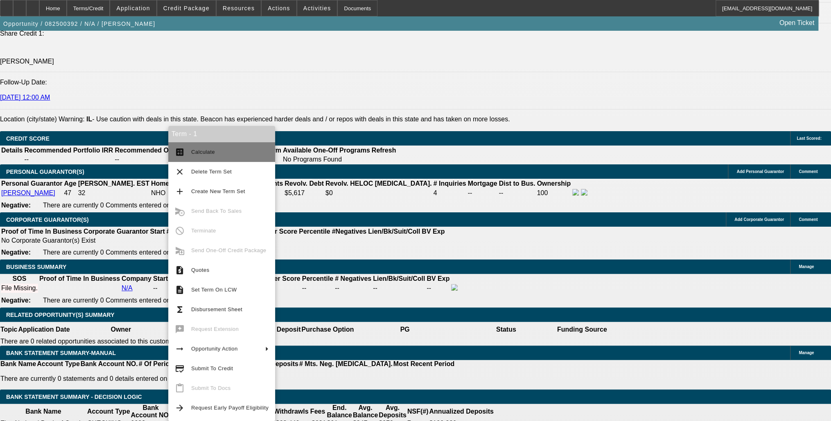
click at [217, 152] on span "Calculate" at bounding box center [229, 152] width 77 height 10
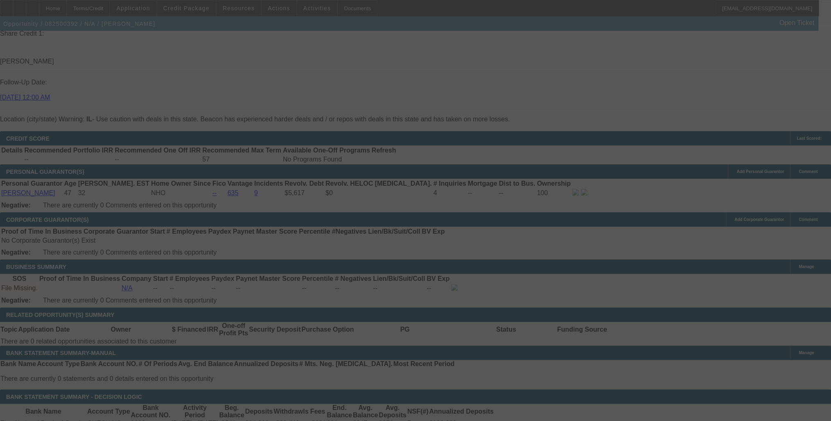
select select "0"
select select "0.1"
select select "4"
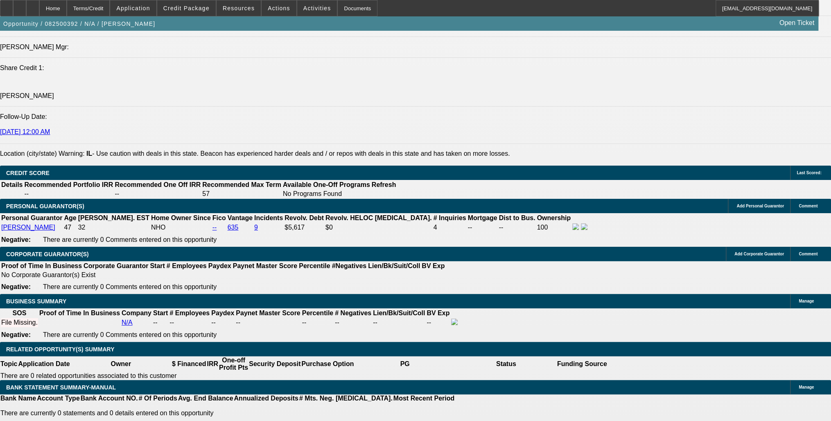
scroll to position [1015, 0]
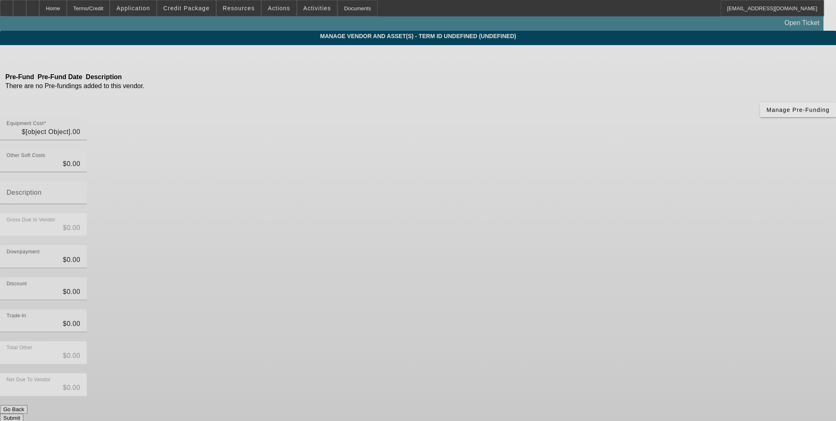
type input "$54,900.00"
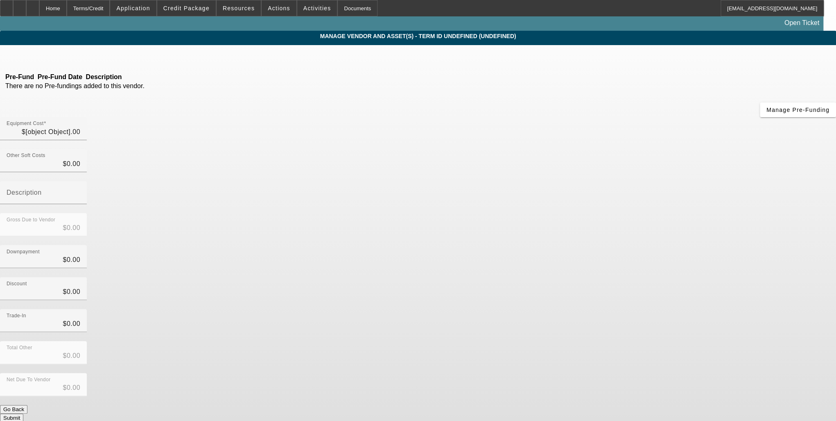
type input "$54,900.00"
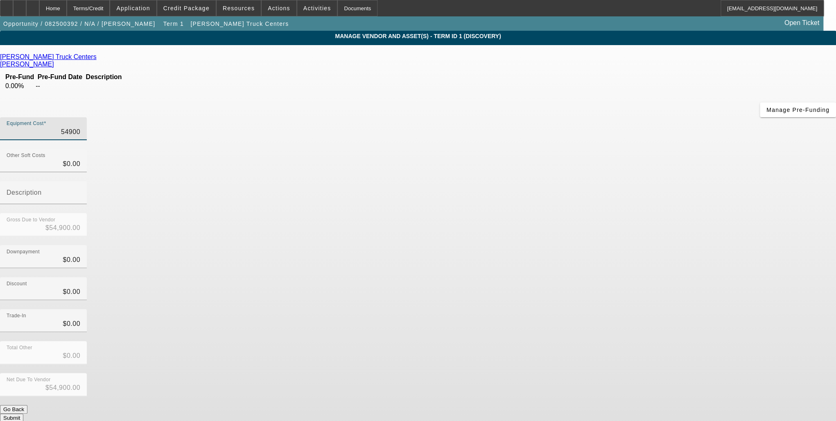
click at [80, 127] on input "54900" at bounding box center [44, 132] width 74 height 10
type input "4"
type input "$4.00"
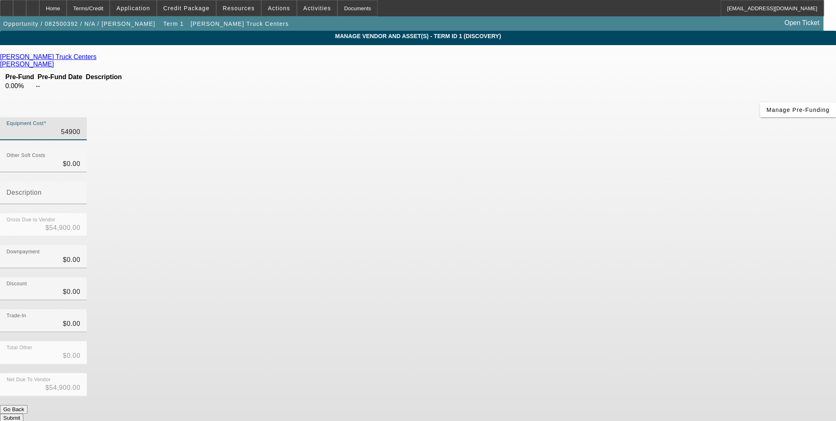
type input "$4.00"
type input "49"
type input "$49.00"
type input "499"
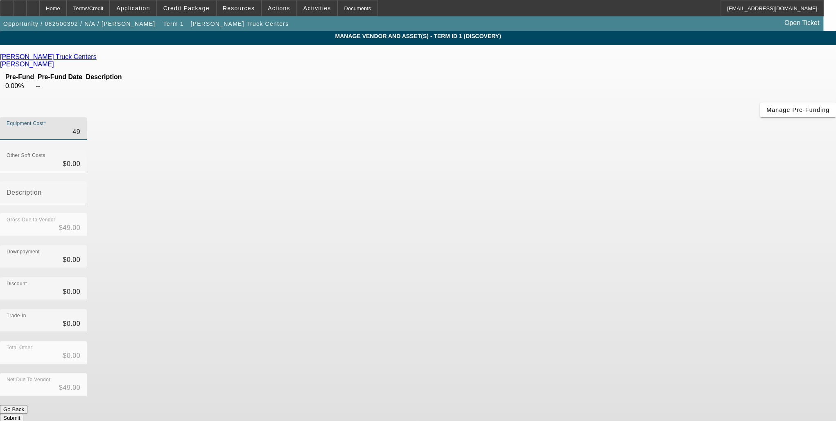
type input "$499.00"
type input "4990"
type input "$4,990.00"
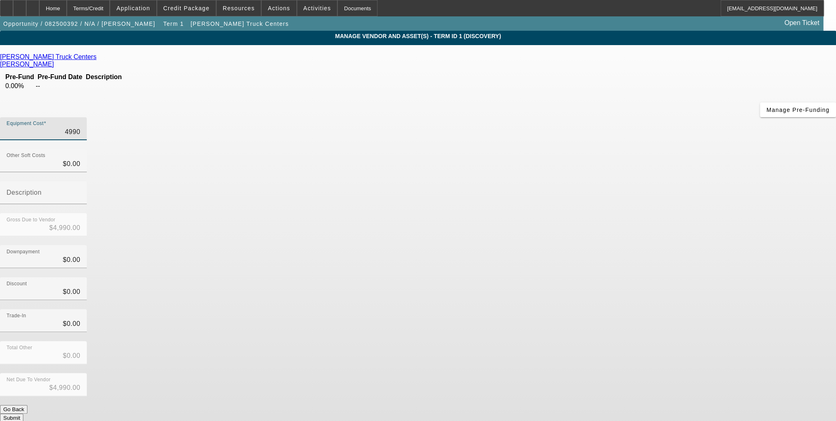
type input "49900"
type input "$49,900.00"
click at [531, 245] on div "Downpayment $0.00" at bounding box center [418, 261] width 836 height 32
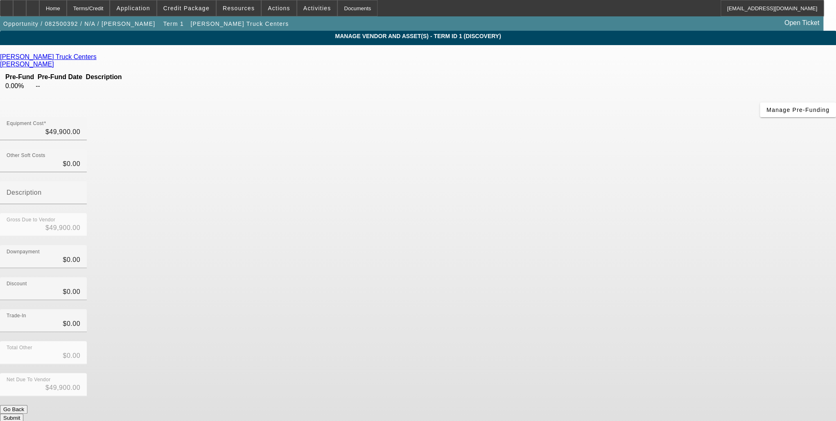
click at [23, 413] on button "Submit" at bounding box center [11, 417] width 23 height 9
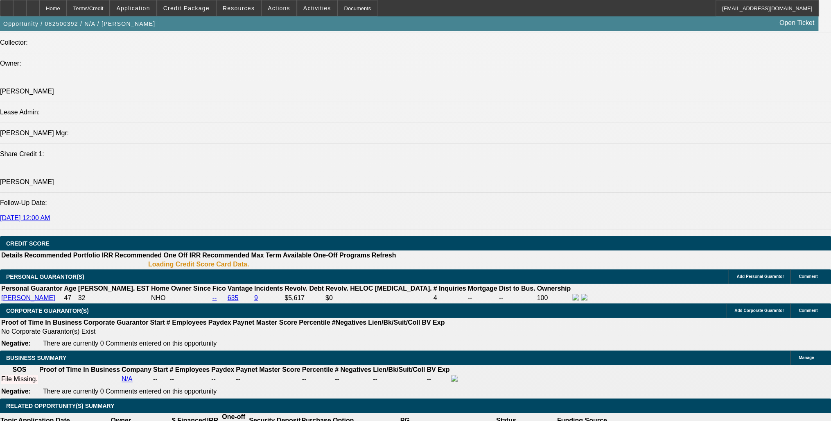
select select "0"
select select "0.1"
select select "4"
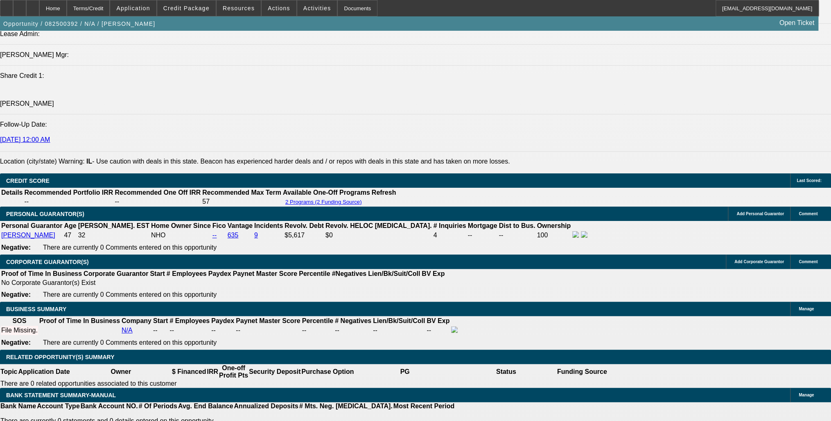
scroll to position [1074, 0]
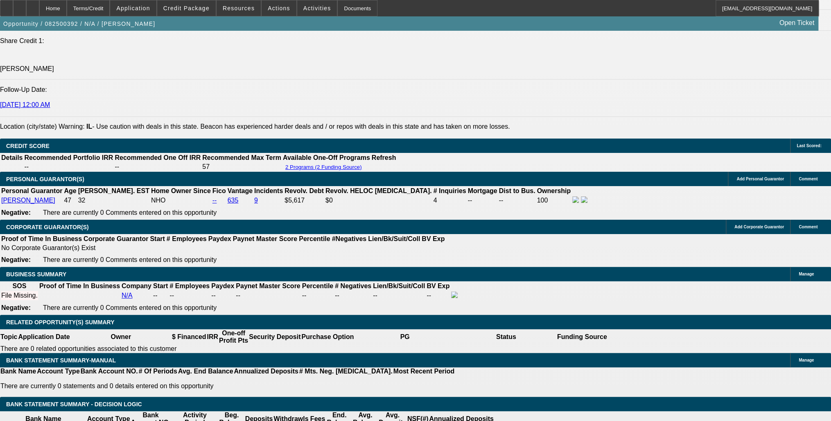
type input "4000"
type input "UNKNOWN"
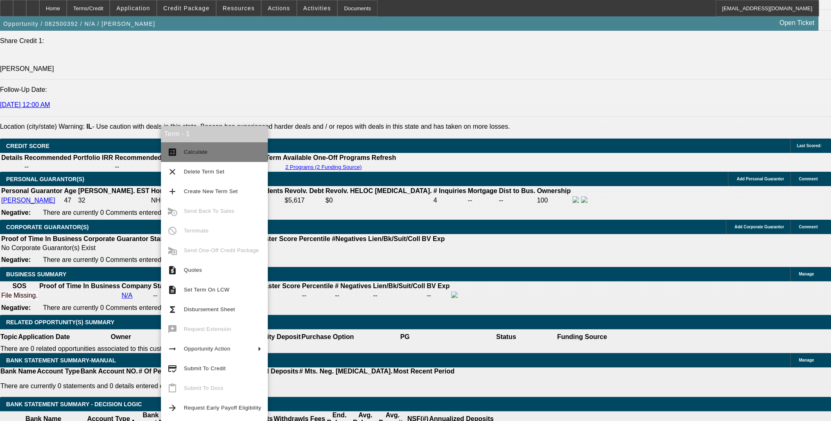
click at [184, 149] on span "Calculate" at bounding box center [222, 152] width 77 height 10
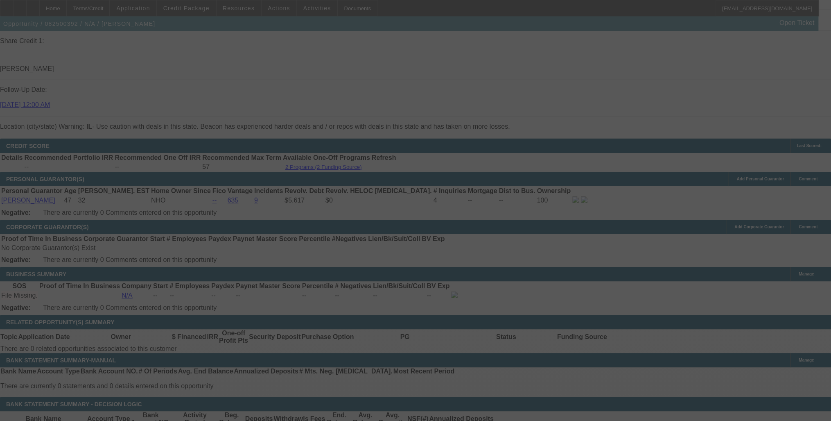
type input "$1,710.69"
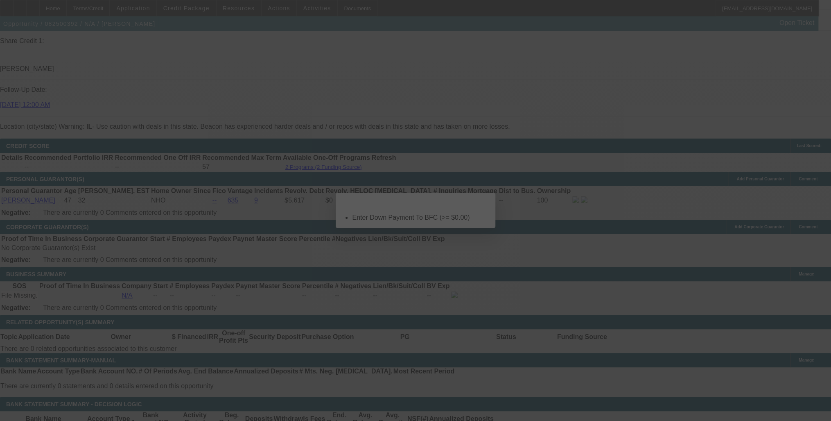
select select "0"
select select "0.1"
select select "4"
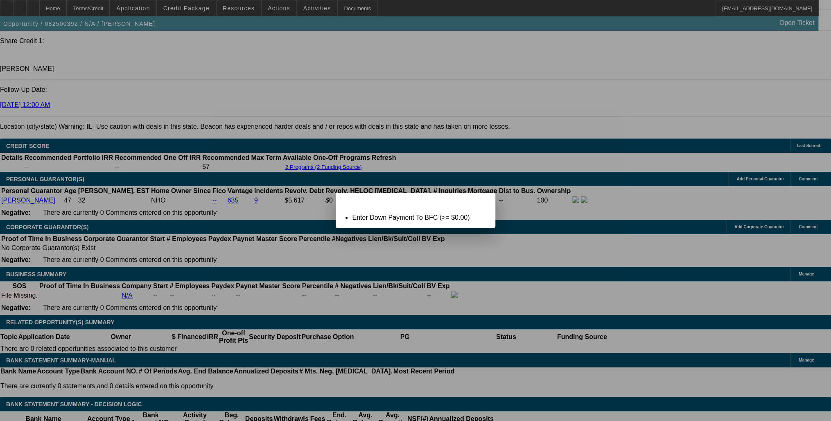
click at [485, 202] on span "Close" at bounding box center [484, 200] width 11 height 5
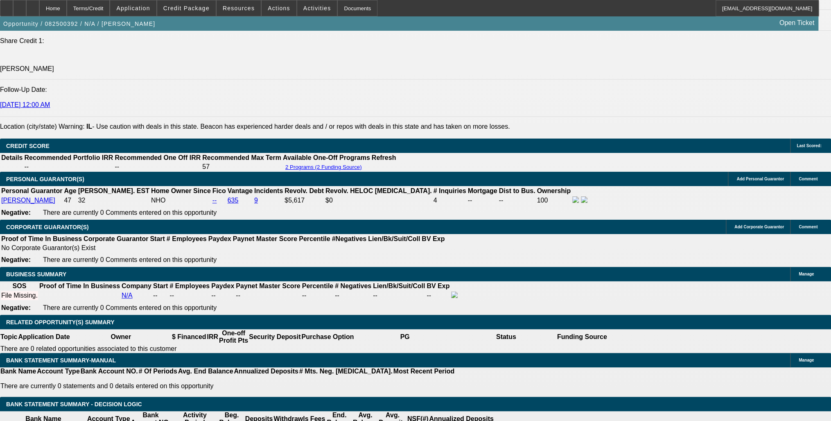
type input "$0.00"
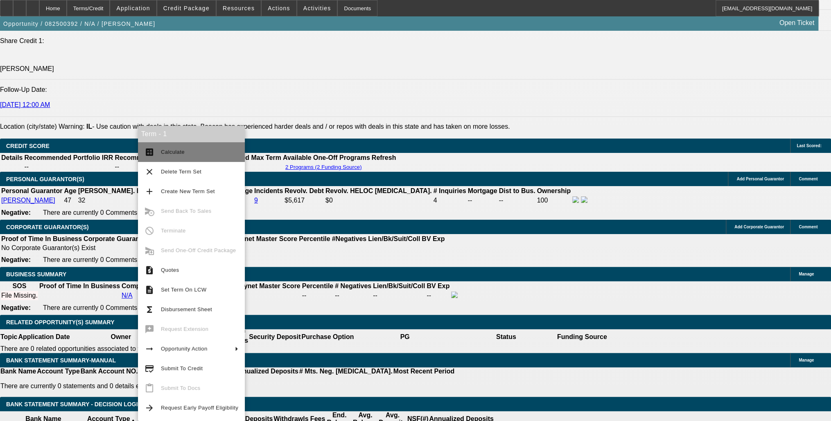
click at [161, 147] on span "Calculate" at bounding box center [199, 152] width 77 height 10
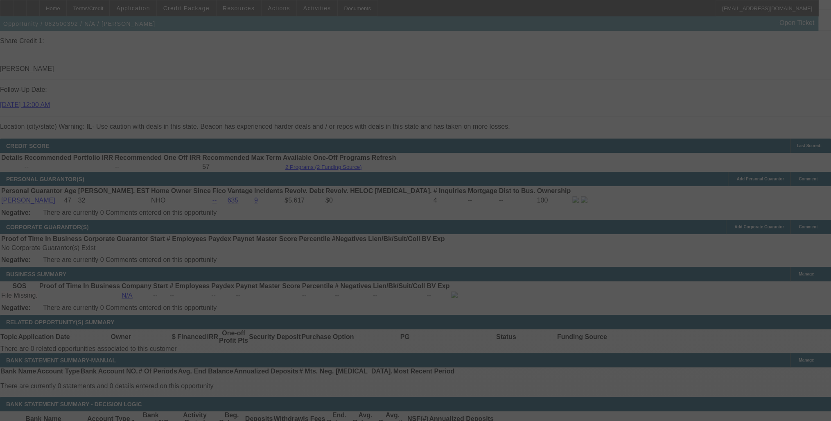
select select "0"
select select "0.1"
select select "4"
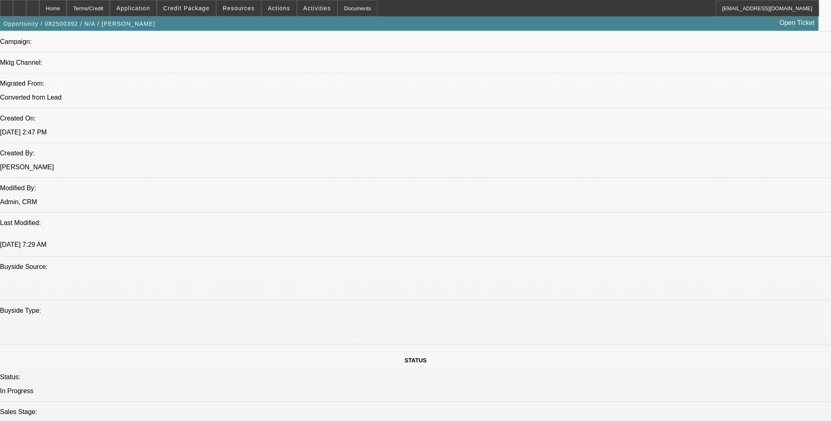
scroll to position [753, 0]
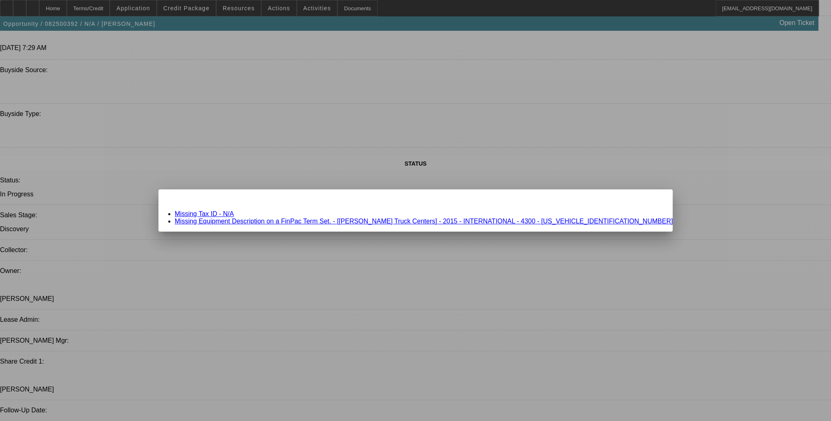
click at [534, 219] on link "Missing Equipment Description on a FinPac Term Set. - [[PERSON_NAME] Truck Cent…" at bounding box center [424, 220] width 498 height 7
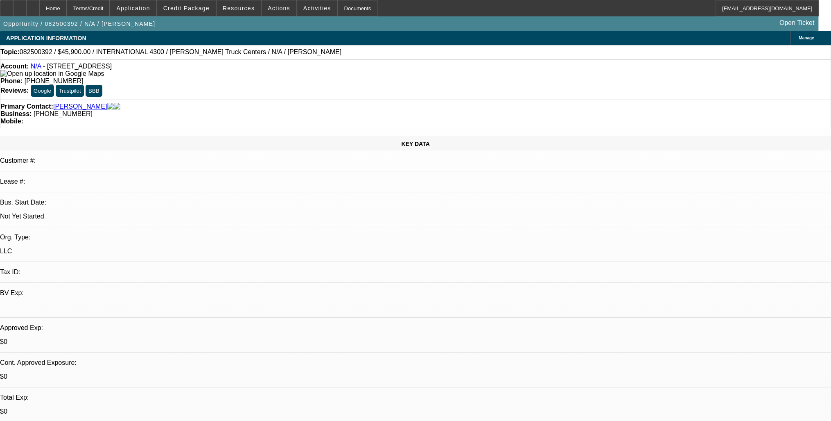
scroll to position [753, 0]
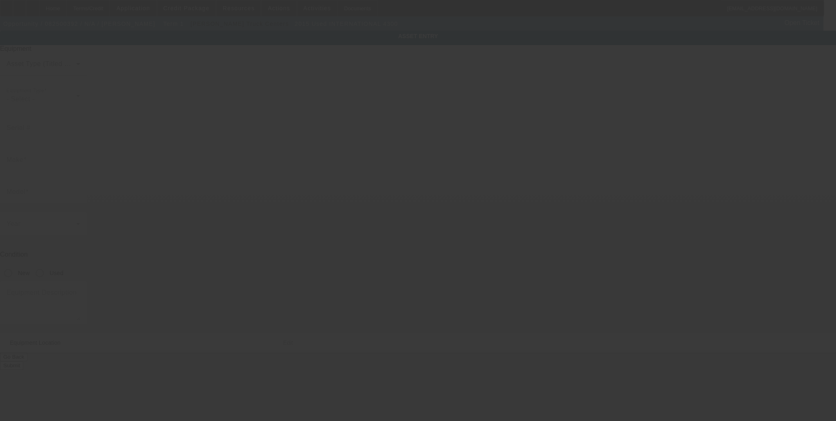
type input "[US_VEHICLE_IDENTIFICATION_NUMBER]"
type input "iNTERNATIONAL"
type input "4300"
radio input "true"
type input "[STREET_ADDRESS]"
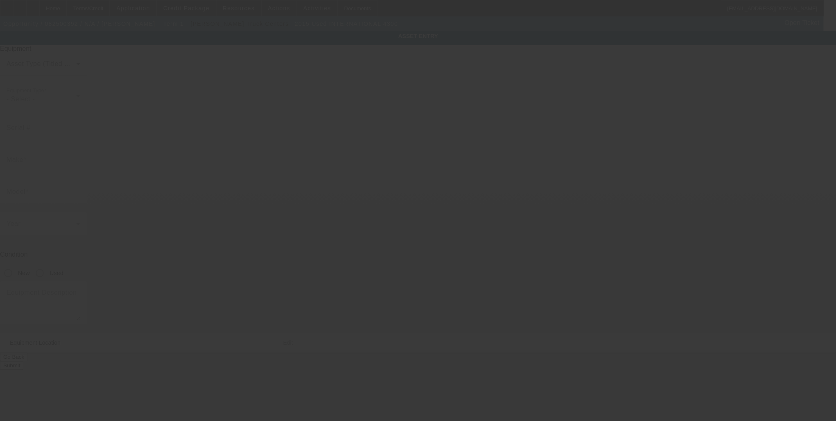
type input "Dekalb"
type input "60115"
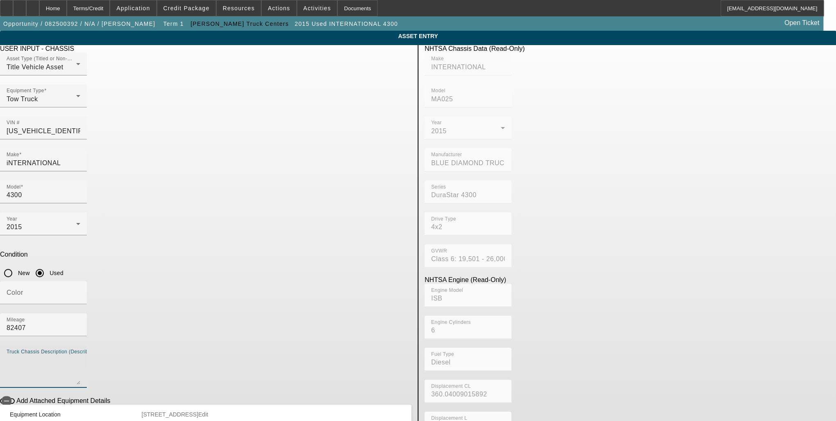
click at [80, 355] on textarea "Truck Chassis Description (Describe the truck chassis only)" at bounding box center [44, 369] width 74 height 29
paste textarea "6.7L Cummins 220 HP, [PERSON_NAME] automatic transmission"
type textarea "6.7L Cummins 220 HP, [PERSON_NAME] automatic transmission"
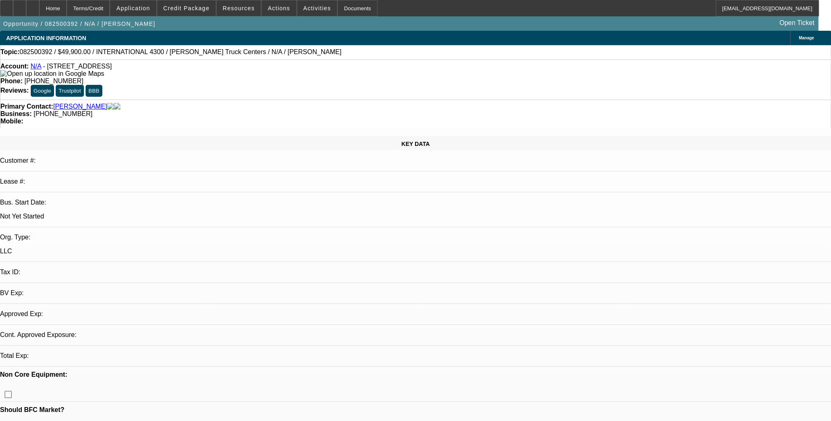
select select "0"
select select "0.1"
select select "4"
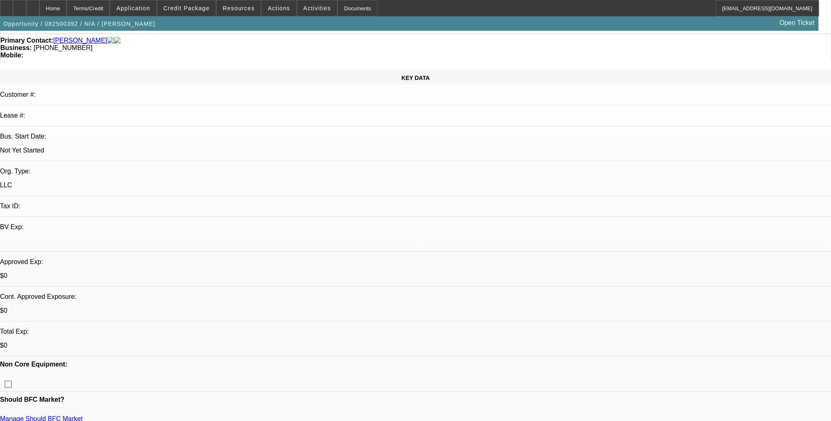
scroll to position [66, 0]
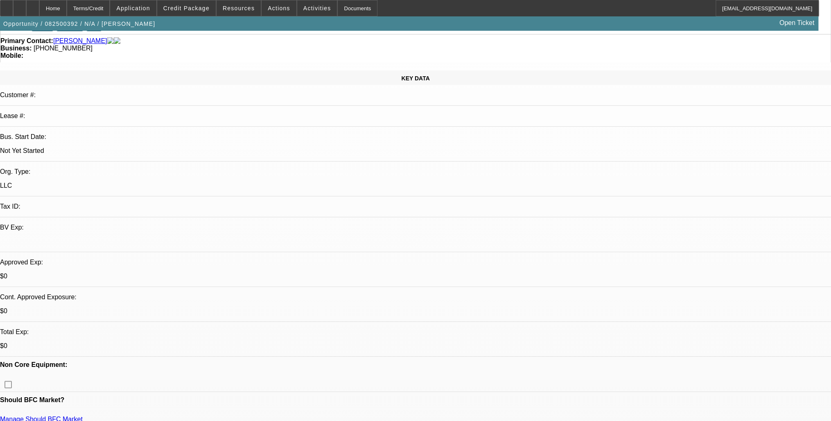
drag, startPoint x: 638, startPoint y: 161, endPoint x: 635, endPoint y: 177, distance: 17.1
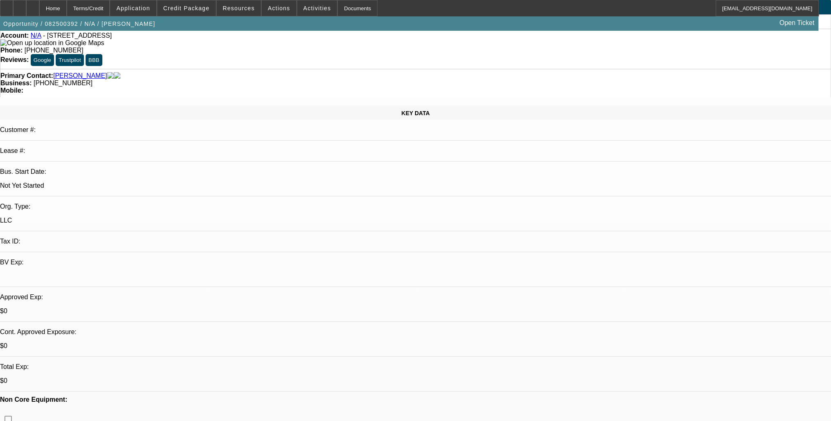
scroll to position [0, 0]
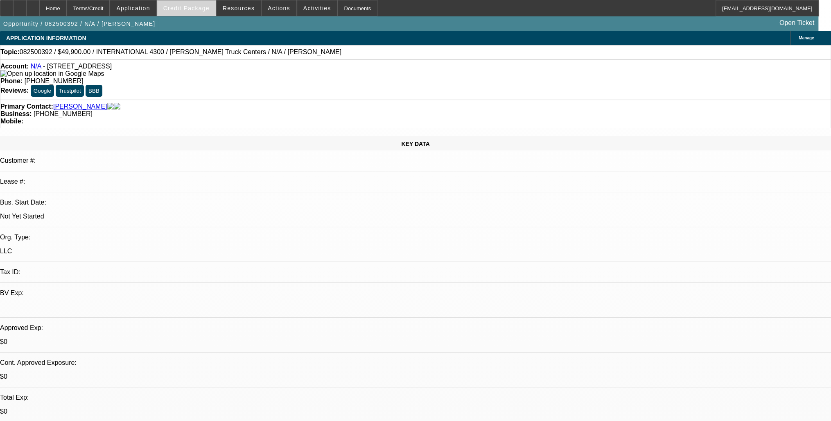
click at [197, 9] on span "Credit Package" at bounding box center [186, 8] width 46 height 7
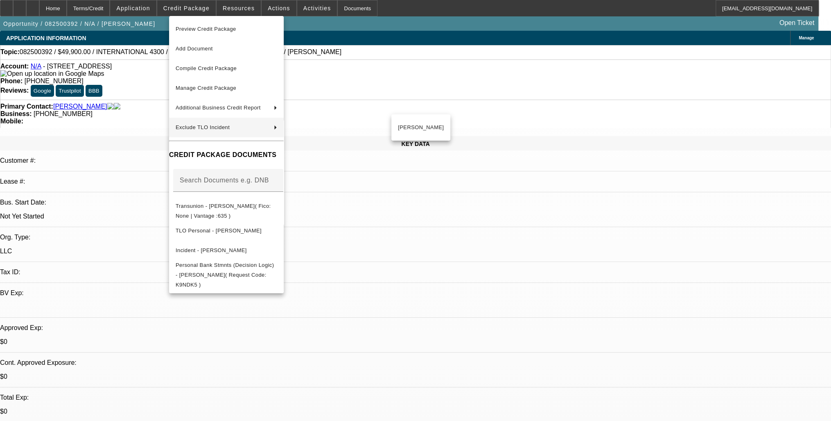
click at [439, 261] on div at bounding box center [415, 210] width 831 height 421
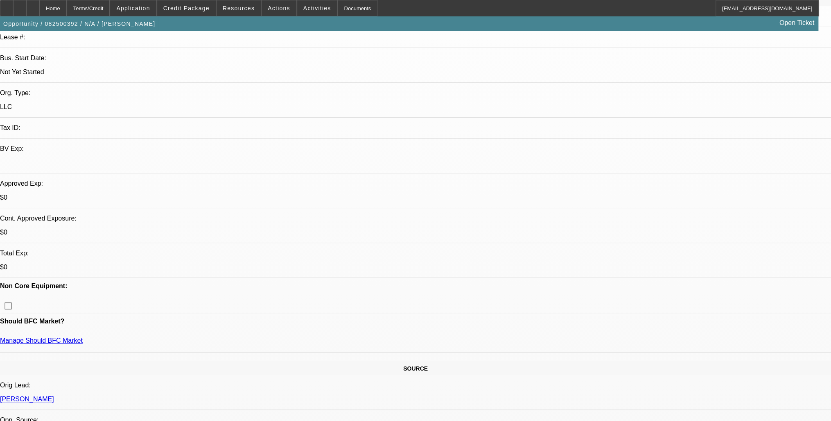
scroll to position [229, 0]
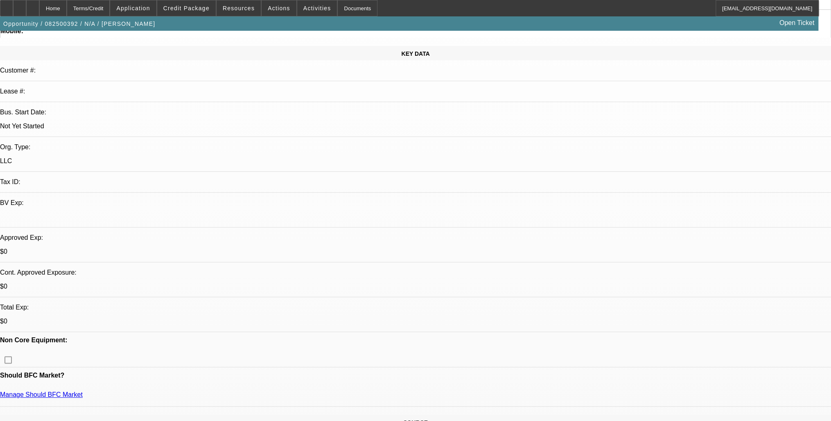
scroll to position [131, 0]
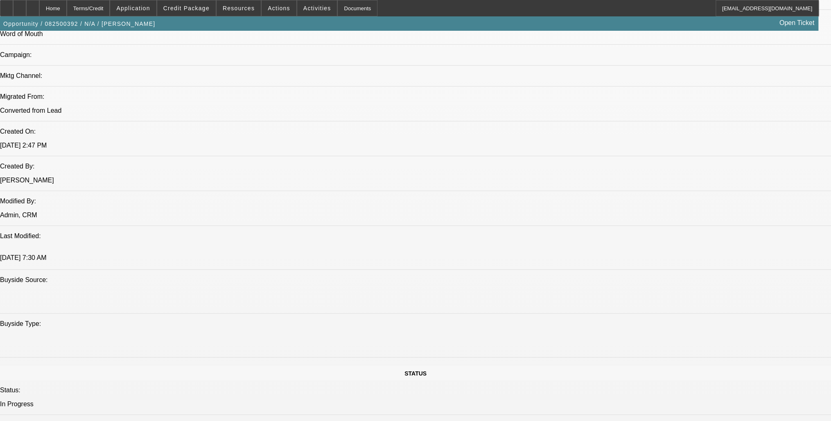
scroll to position [557, 0]
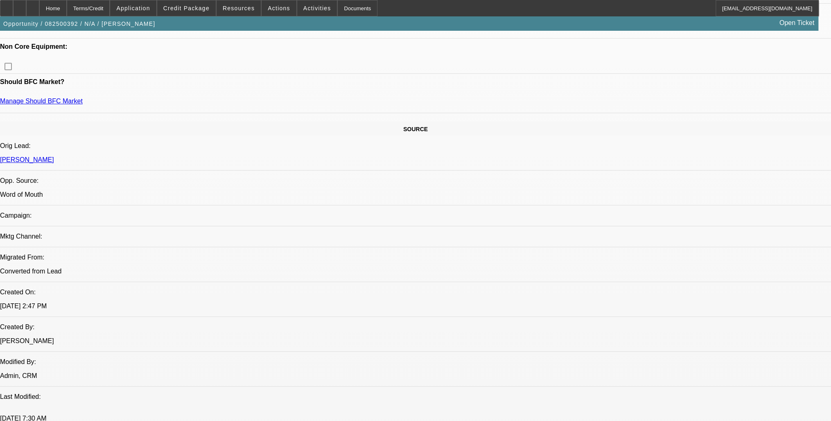
scroll to position [393, 0]
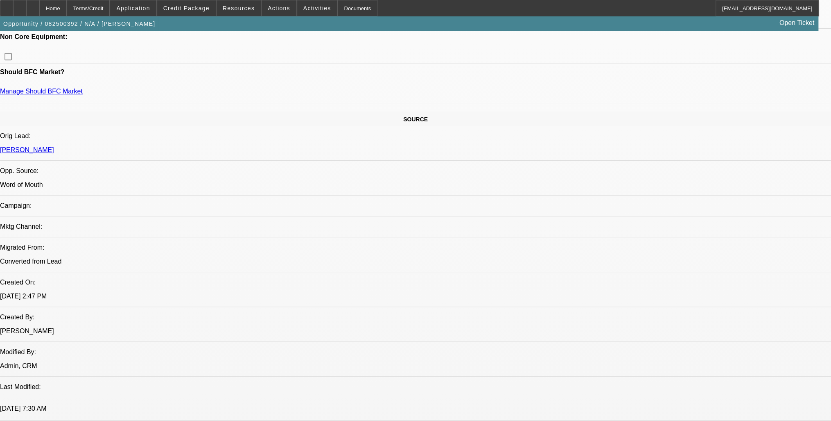
drag, startPoint x: 383, startPoint y: 294, endPoint x: 436, endPoint y: 281, distance: 54.7
drag, startPoint x: 436, startPoint y: 281, endPoint x: 437, endPoint y: 290, distance: 9.0
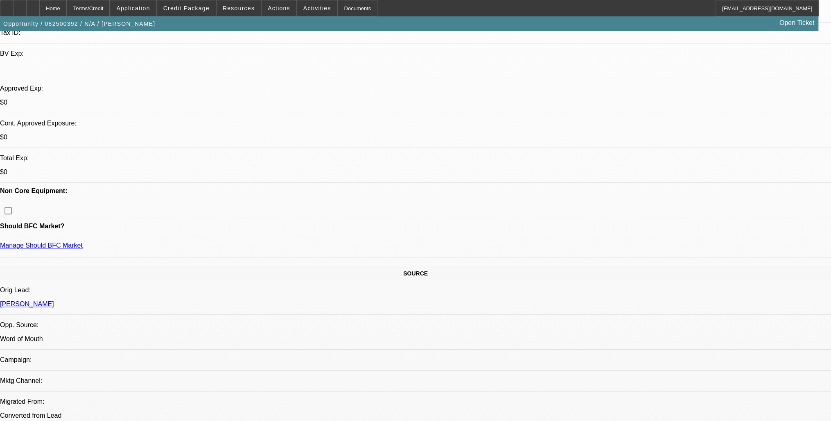
scroll to position [164, 0]
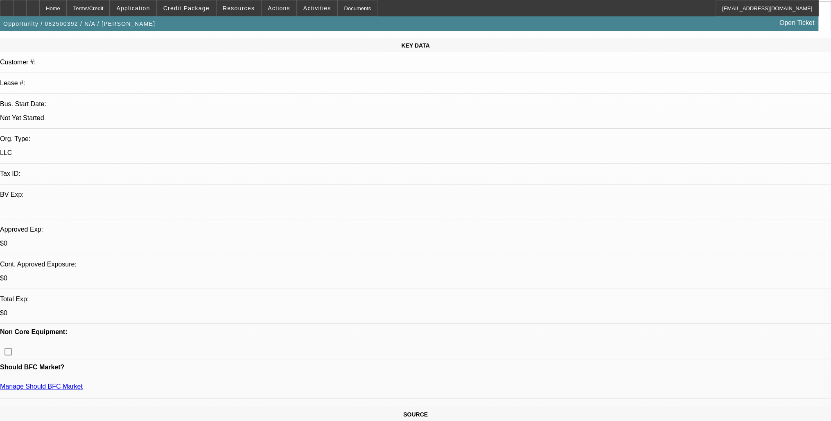
scroll to position [0, 0]
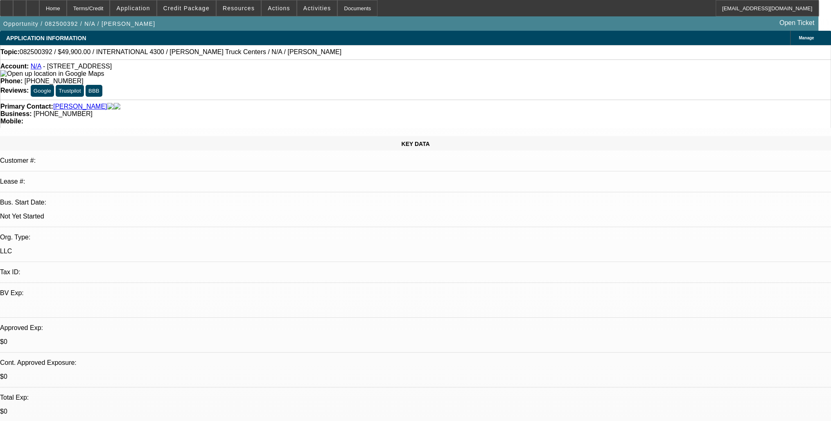
click at [278, 10] on span "Actions" at bounding box center [279, 8] width 23 height 7
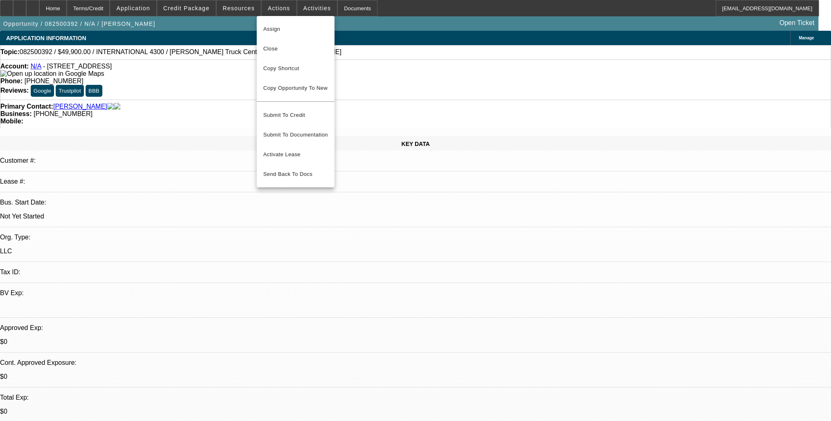
click at [314, 5] on div at bounding box center [415, 210] width 831 height 421
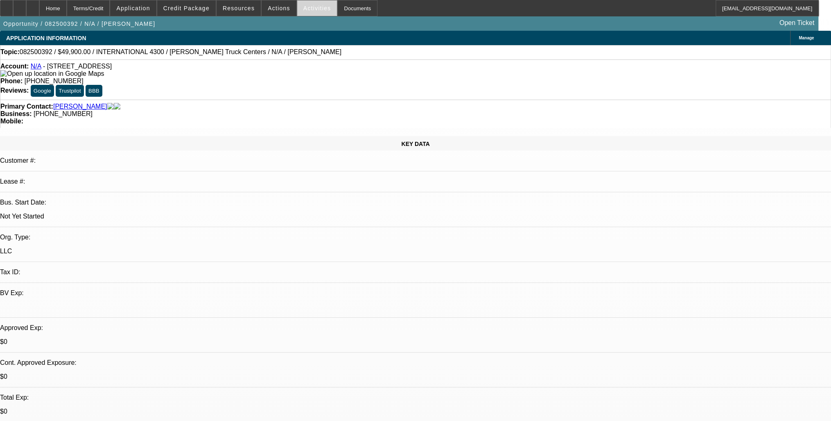
click at [311, 11] on span at bounding box center [317, 8] width 40 height 20
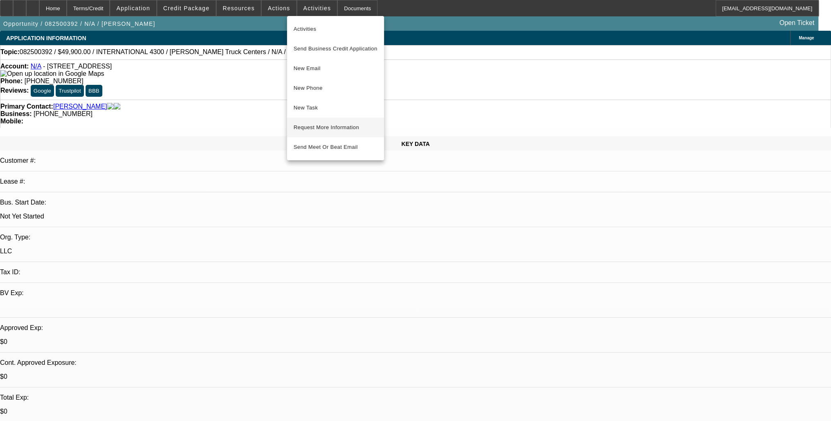
click at [362, 131] on span "Request More Information" at bounding box center [336, 127] width 84 height 10
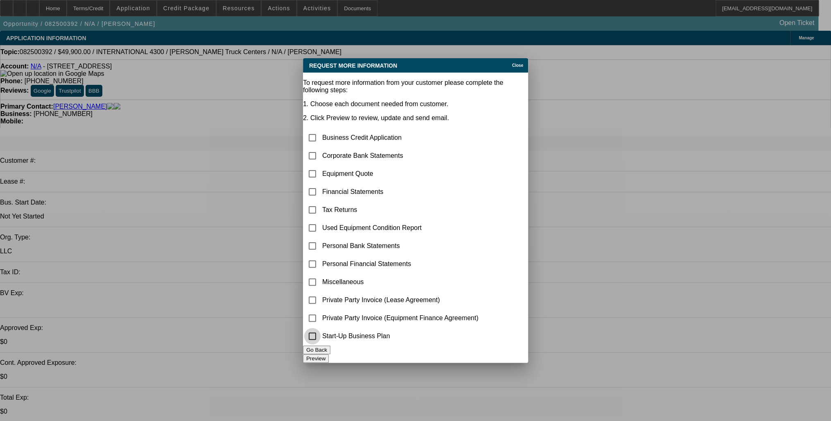
click at [321, 332] on input "checkbox" at bounding box center [312, 336] width 16 height 16
checkbox input "true"
click at [329, 354] on button "Preview" at bounding box center [316, 358] width 26 height 9
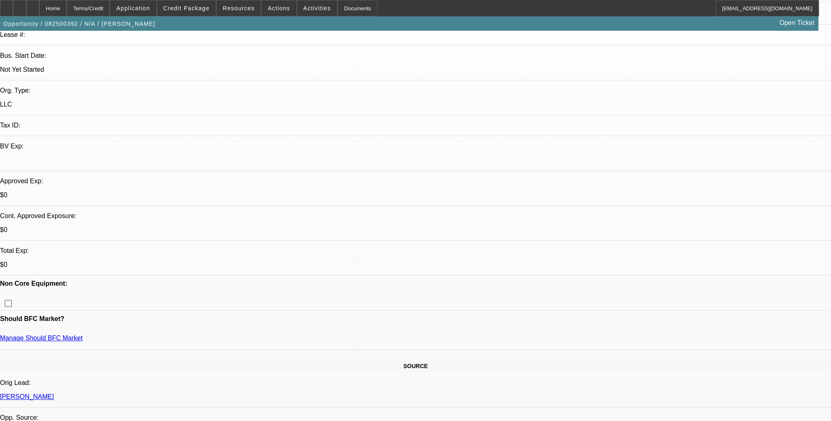
scroll to position [66, 0]
